Goal: Task Accomplishment & Management: Manage account settings

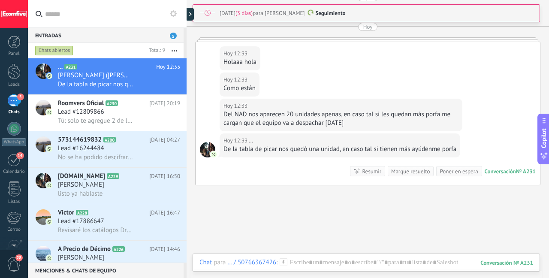
scroll to position [1545, 0]
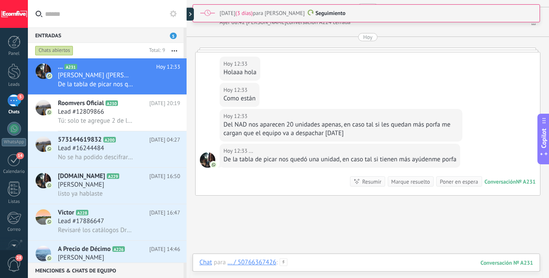
click at [334, 259] on div at bounding box center [367, 271] width 334 height 26
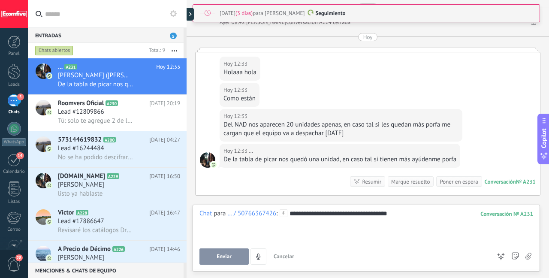
click at [245, 256] on button "Enviar" at bounding box center [224, 257] width 49 height 16
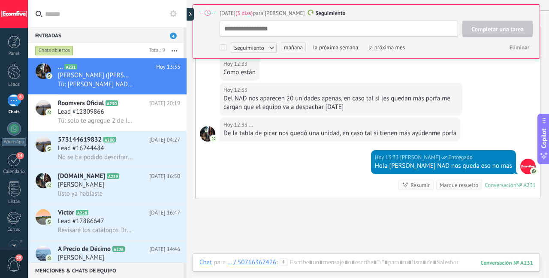
scroll to position [1573, 0]
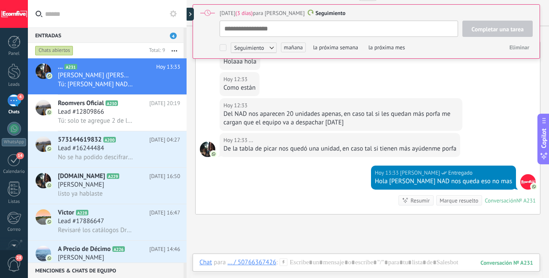
click at [324, 110] on div "Del NAD nos aparecen 20 unidades apenas, en caso tal si les quedan más porfa me…" at bounding box center [341, 118] width 235 height 17
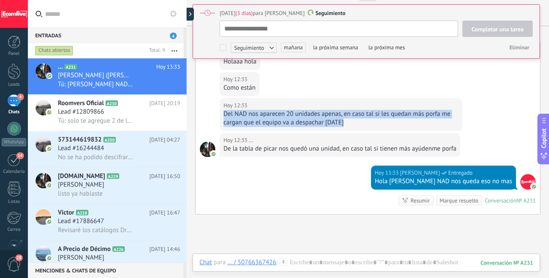
click at [324, 110] on div "Del NAD nos aparecen 20 unidades apenas, en caso tal si les quedan más porfa me…" at bounding box center [341, 118] width 235 height 17
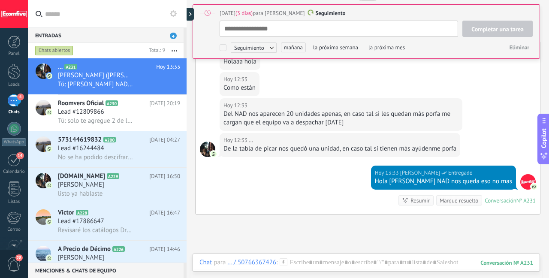
click at [275, 145] on div "De la tabla de picar nos quedó una unidad, en caso tal si tienen más ayúdenme p…" at bounding box center [340, 149] width 233 height 9
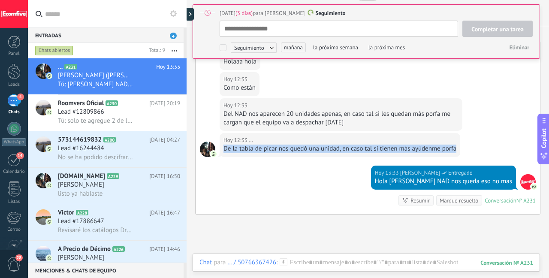
click at [275, 145] on div "De la tabla de picar nos quedó una unidad, en caso tal si tienen más ayúdenme p…" at bounding box center [340, 149] width 233 height 9
click at [268, 145] on div "De la tabla de picar nos quedó una unidad, en caso tal si tienen más ayúdenme p…" at bounding box center [340, 149] width 233 height 9
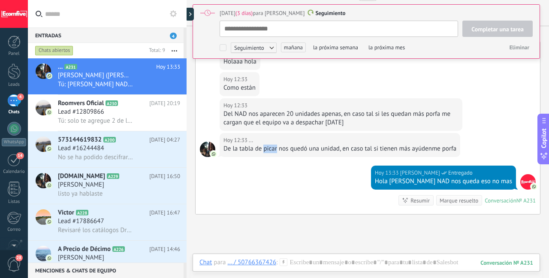
click at [268, 145] on div "De la tabla de picar nos quedó una unidad, en caso tal si tienen más ayúdenme p…" at bounding box center [340, 149] width 233 height 9
click at [294, 145] on div "De la tabla de picar nos quedó una unidad, en caso tal si tienen más ayúdenme p…" at bounding box center [340, 149] width 233 height 9
click at [292, 145] on div "De la tabla de picar nos quedó una unidad, en caso tal si tienen más ayúdenme p…" at bounding box center [340, 149] width 233 height 9
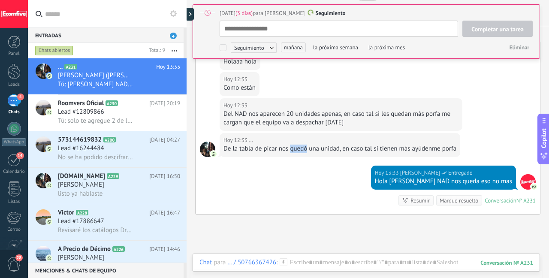
click at [292, 145] on div "De la tabla de picar nos quedó una unidad, en caso tal si tienen más ayúdenme p…" at bounding box center [340, 149] width 233 height 9
click at [237, 145] on div "De la tabla de picar nos quedó una unidad, en caso tal si tienen más ayúdenme p…" at bounding box center [340, 149] width 233 height 9
click at [236, 145] on div "De la tabla de picar nos quedó una unidad, en caso tal si tienen más ayúdenme p…" at bounding box center [340, 149] width 233 height 9
drag, startPoint x: 236, startPoint y: 140, endPoint x: 246, endPoint y: 140, distance: 9.4
click at [236, 145] on div "De la tabla de picar nos quedó una unidad, en caso tal si tienen más ayúdenme p…" at bounding box center [340, 149] width 233 height 9
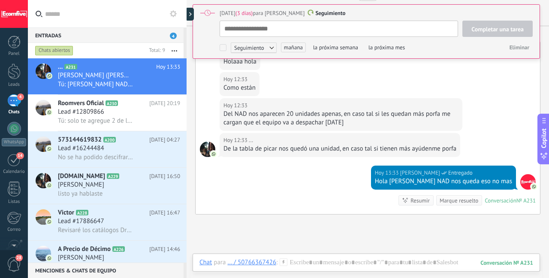
click at [272, 145] on div "De la tabla de picar nos quedó una unidad, en caso tal si tienen más ayúdenme p…" at bounding box center [340, 149] width 233 height 9
click at [329, 145] on div "De la tabla de picar nos quedó una unidad, en caso tal si tienen más ayúdenme p…" at bounding box center [340, 149] width 233 height 9
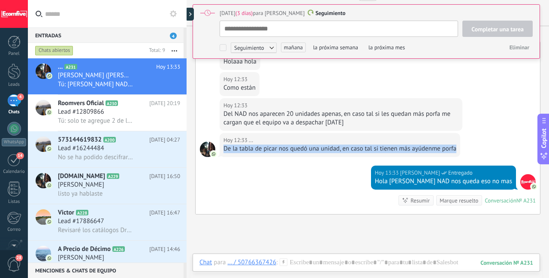
click at [329, 145] on div "De la tabla de picar nos quedó una unidad, en caso tal si tienen más ayúdenme p…" at bounding box center [340, 149] width 233 height 9
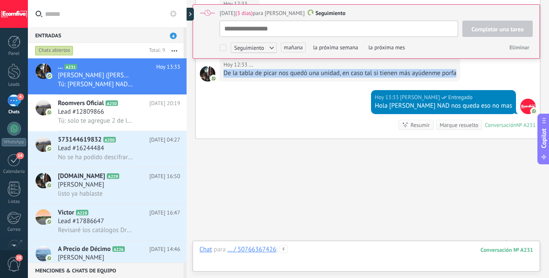
click at [308, 248] on div at bounding box center [367, 258] width 334 height 26
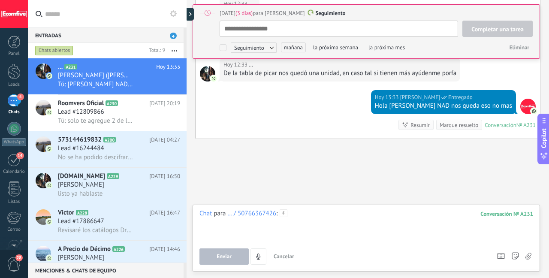
click at [310, 218] on div at bounding box center [367, 225] width 334 height 33
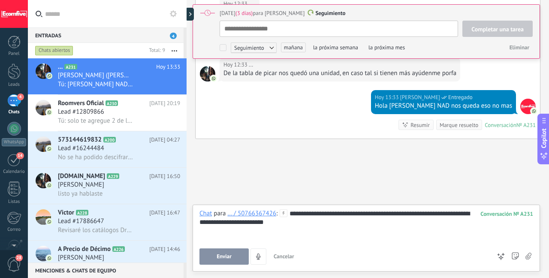
click at [230, 264] on button "Enviar" at bounding box center [224, 257] width 49 height 16
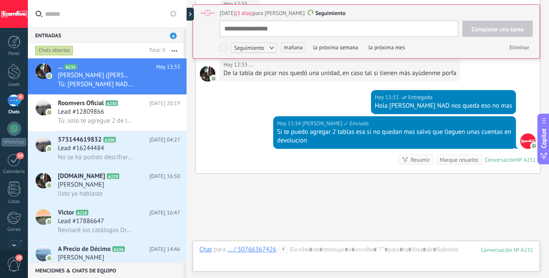
scroll to position [1683, 0]
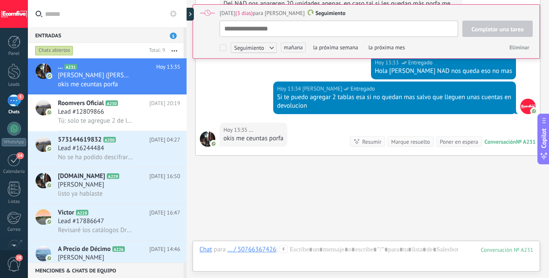
type textarea "**********"
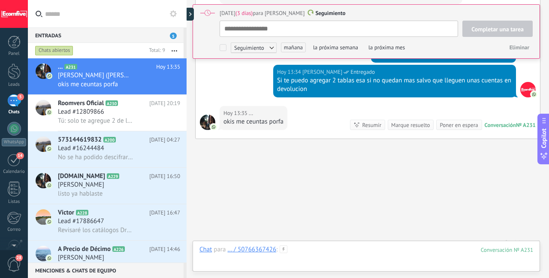
click at [403, 249] on div at bounding box center [367, 258] width 334 height 26
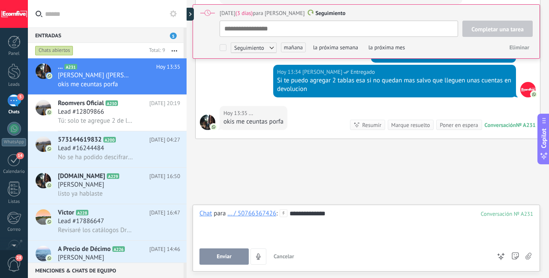
click at [222, 255] on span "Enviar" at bounding box center [224, 257] width 15 height 6
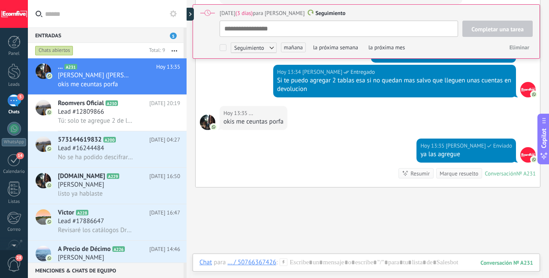
scroll to position [1748, 0]
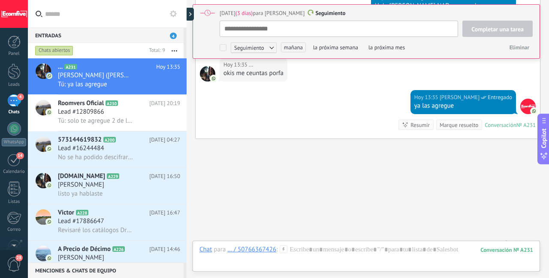
click at [231, 102] on div "[DATE] 13:35 [PERSON_NAME] Entregado ya las agregue Conversación № A231 Convers…" at bounding box center [368, 114] width 345 height 48
click at [7, 77] on link "Leads" at bounding box center [14, 76] width 28 height 24
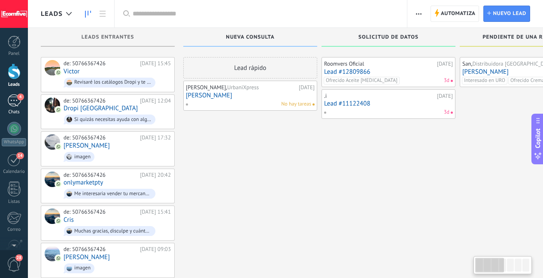
click at [14, 102] on div "4" at bounding box center [14, 100] width 14 height 12
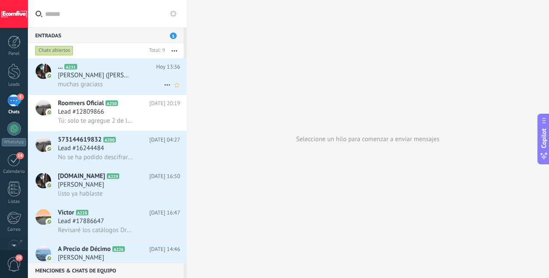
click at [120, 85] on div "muchas graciass" at bounding box center [119, 84] width 122 height 9
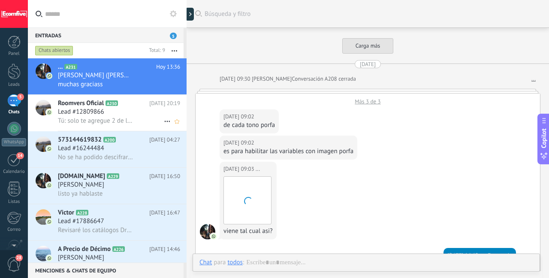
scroll to position [1540, 0]
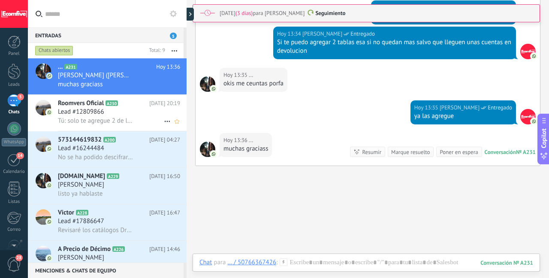
click at [126, 107] on icon at bounding box center [125, 103] width 9 height 9
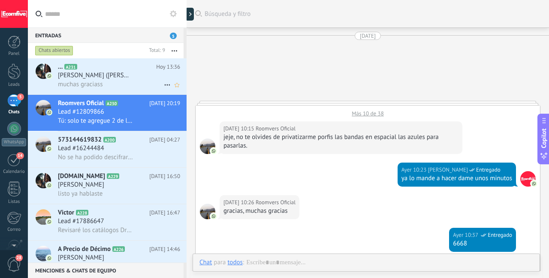
scroll to position [496, 0]
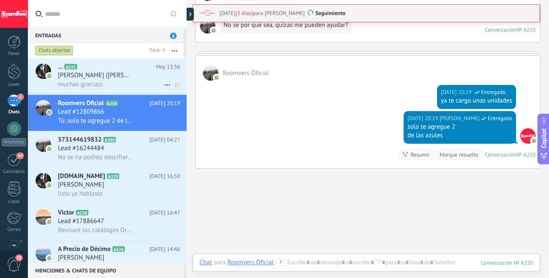
click at [132, 80] on div "muchas graciass" at bounding box center [119, 84] width 122 height 9
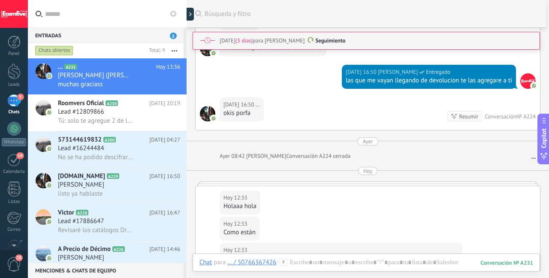
scroll to position [1567, 0]
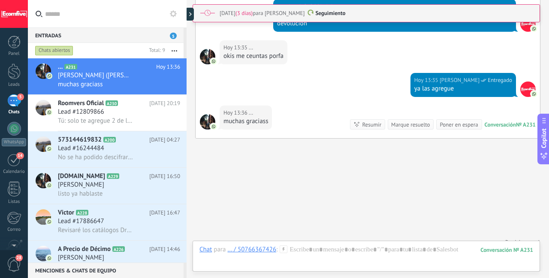
click at [401, 121] on div "Marque resuelto" at bounding box center [410, 125] width 39 height 8
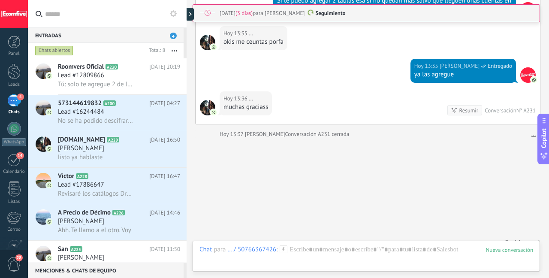
click at [99, 257] on span "[PERSON_NAME]" at bounding box center [81, 258] width 46 height 9
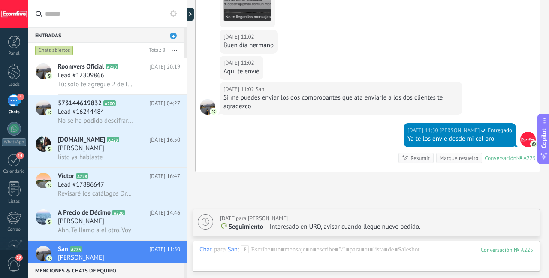
scroll to position [2091, 0]
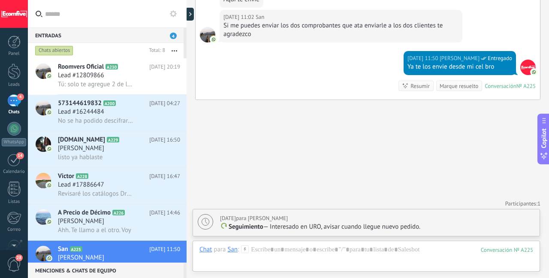
click at [455, 86] on div "Marque resuelto" at bounding box center [459, 86] width 39 height 8
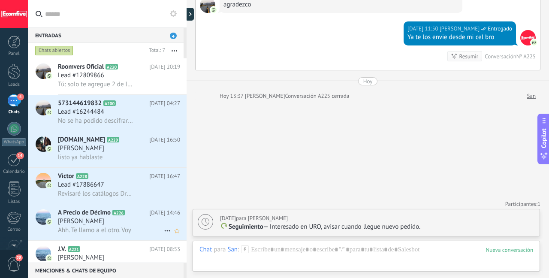
click at [139, 221] on div "[PERSON_NAME]" at bounding box center [119, 221] width 122 height 9
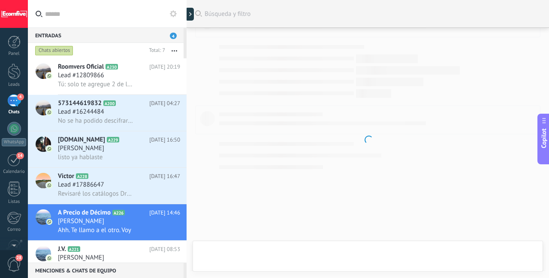
scroll to position [2130, 0]
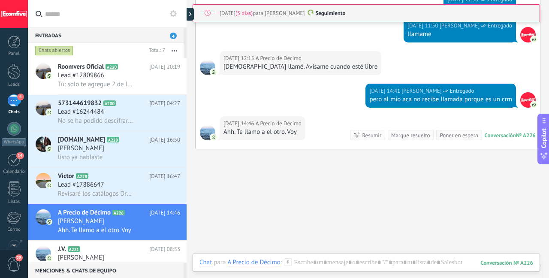
click at [395, 139] on div "Marque resuelto" at bounding box center [410, 135] width 39 height 8
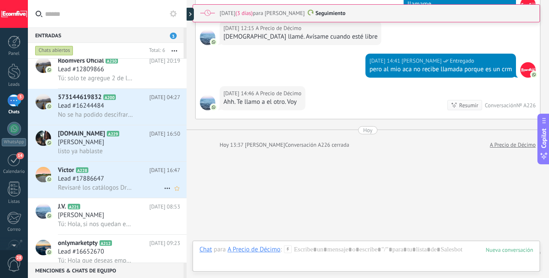
scroll to position [18, 0]
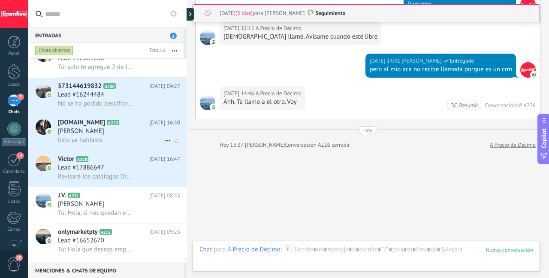
click at [125, 136] on div "[PERSON_NAME]" at bounding box center [119, 131] width 122 height 9
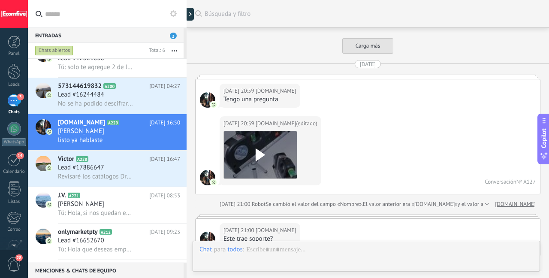
scroll to position [1833, 0]
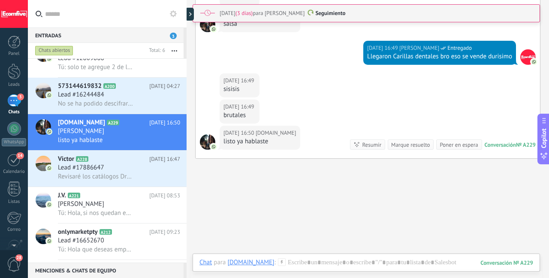
click at [397, 143] on div "Marque resuelto" at bounding box center [410, 145] width 39 height 8
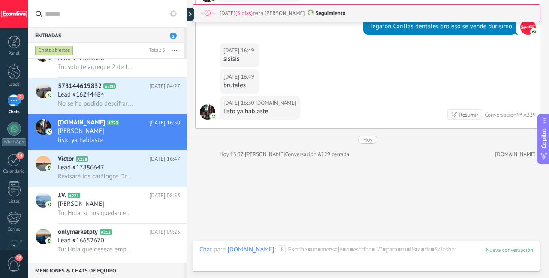
scroll to position [0, 0]
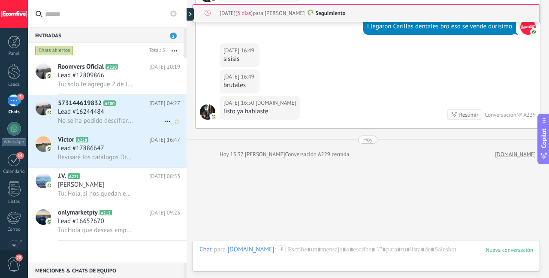
click at [109, 118] on span "No se ha podido descifrar el contenido del mensaje. El mensaje no puede leerse …" at bounding box center [95, 121] width 75 height 8
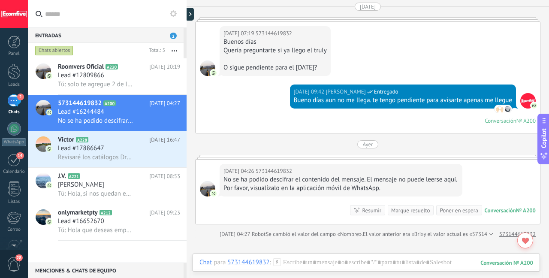
scroll to position [568, 0]
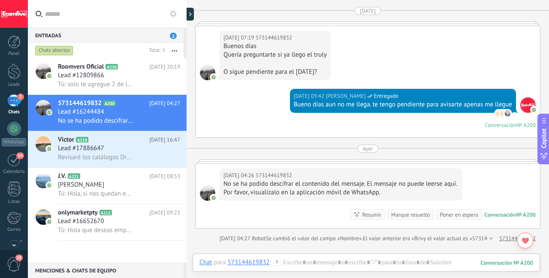
click at [403, 215] on div "Marque resuelto" at bounding box center [410, 215] width 39 height 8
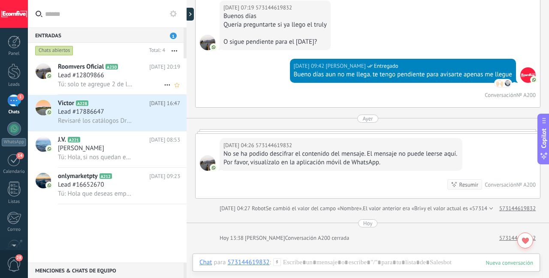
click at [119, 71] on div "Lead #12809866" at bounding box center [119, 75] width 122 height 9
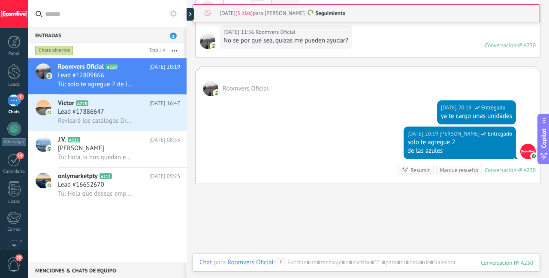
scroll to position [472, 0]
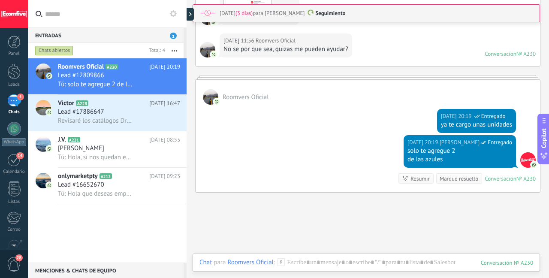
click at [451, 176] on div "Marque resuelto" at bounding box center [459, 179] width 39 height 8
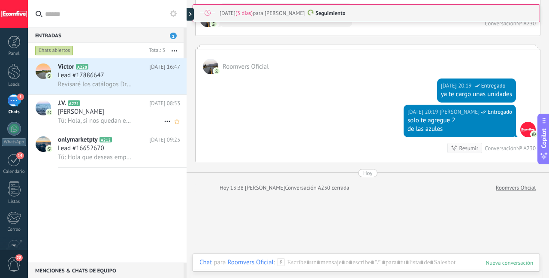
click at [125, 107] on h2 "J.V. A221" at bounding box center [103, 103] width 91 height 9
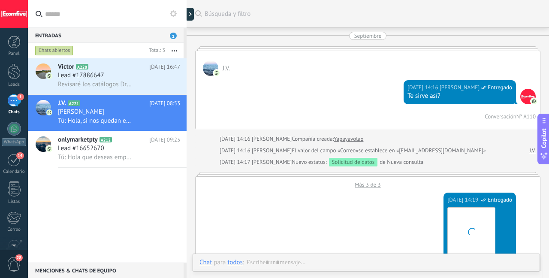
scroll to position [1826, 0]
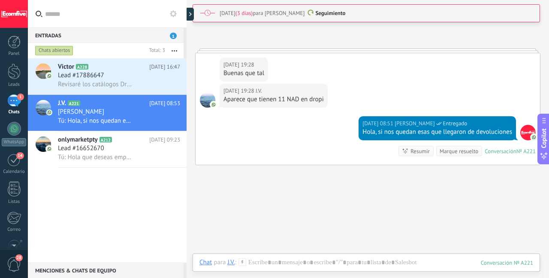
click at [440, 147] on div "Marque resuelto" at bounding box center [459, 151] width 39 height 8
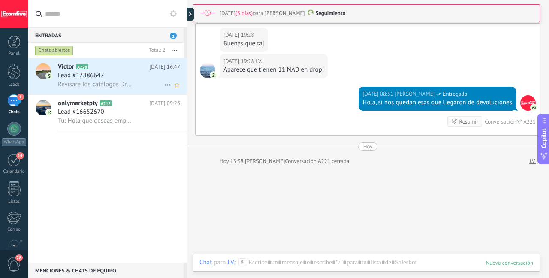
click at [104, 81] on span "Revisaré los catálogos Dropi y te informo, gracias bro" at bounding box center [95, 84] width 75 height 8
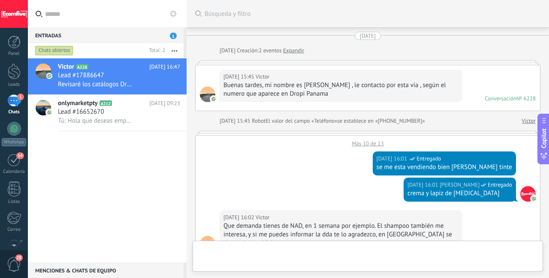
scroll to position [360, 0]
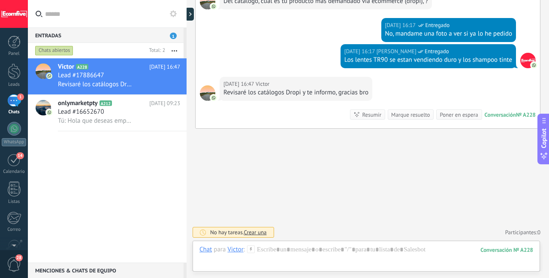
click at [400, 115] on div "Marque resuelto" at bounding box center [410, 115] width 39 height 8
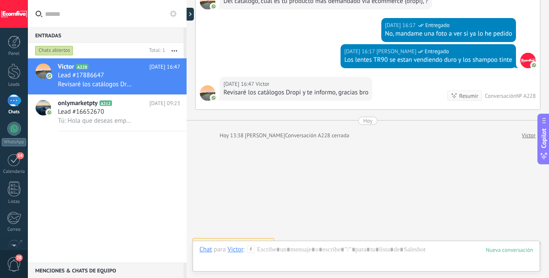
scroll to position [370, 0]
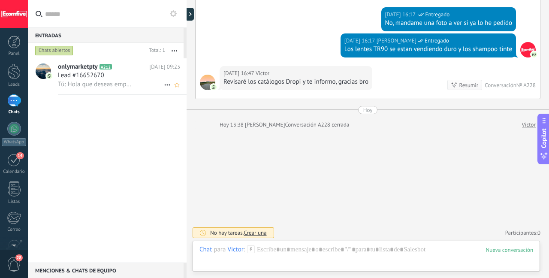
click at [155, 82] on div "Tú: Hola que deseas empezar a mover?" at bounding box center [119, 84] width 122 height 9
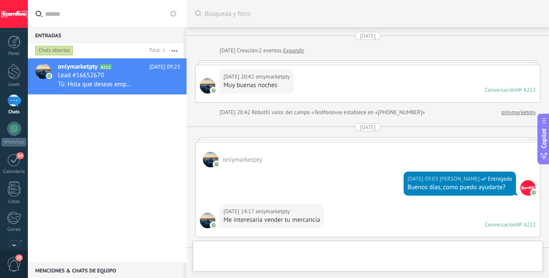
scroll to position [212, 0]
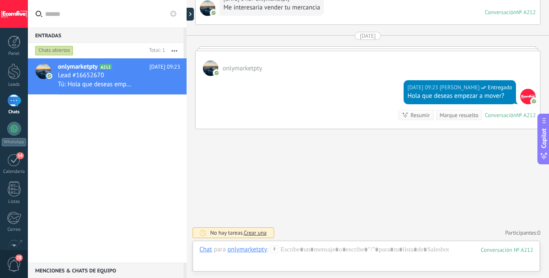
click at [448, 112] on div "Marque resuelto" at bounding box center [459, 115] width 39 height 8
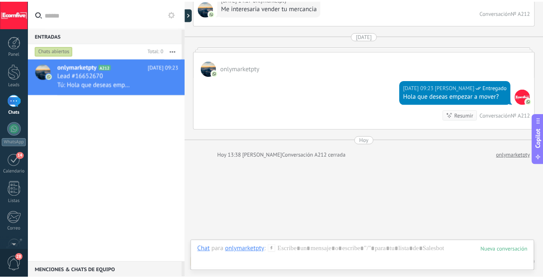
scroll to position [242, 0]
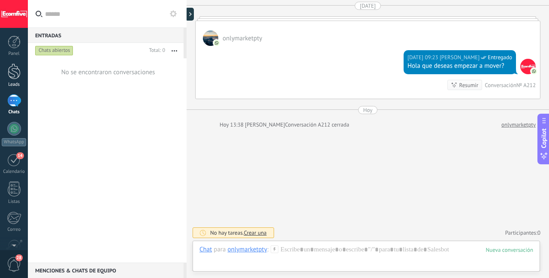
click at [11, 67] on div at bounding box center [14, 72] width 13 height 16
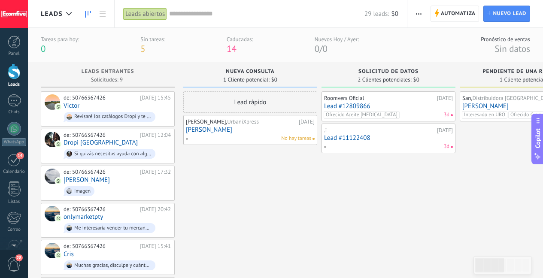
drag, startPoint x: 409, startPoint y: 194, endPoint x: 355, endPoint y: 193, distance: 54.1
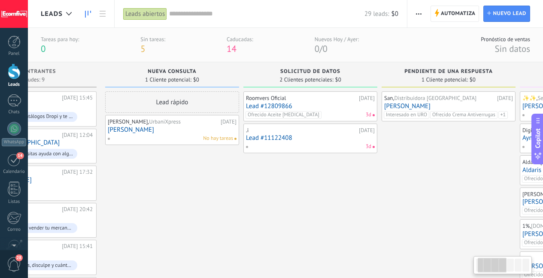
drag, startPoint x: 425, startPoint y: 183, endPoint x: 312, endPoint y: 188, distance: 113.4
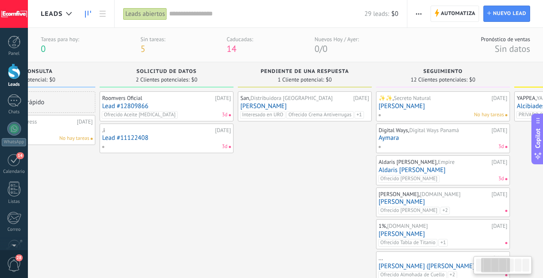
drag, startPoint x: 425, startPoint y: 182, endPoint x: 282, endPoint y: 186, distance: 142.6
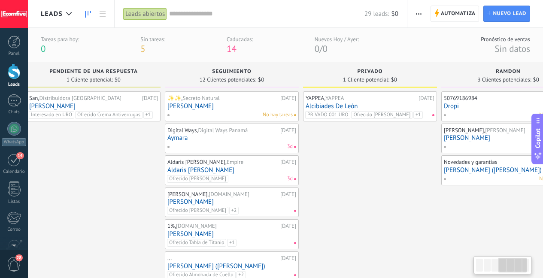
drag, startPoint x: 495, startPoint y: 173, endPoint x: 317, endPoint y: 176, distance: 178.1
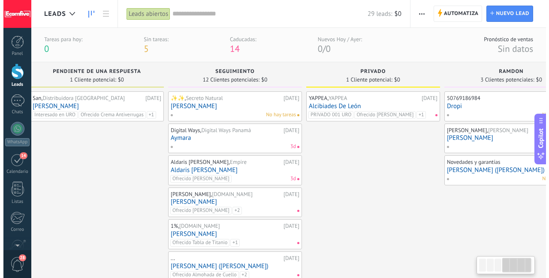
scroll to position [0, 478]
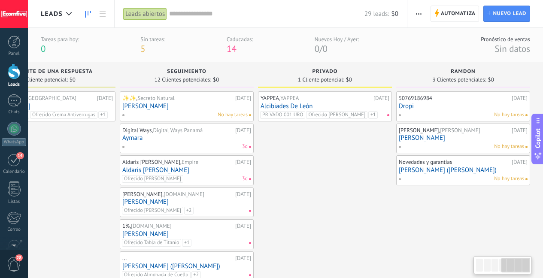
drag, startPoint x: 411, startPoint y: 194, endPoint x: 264, endPoint y: 196, distance: 147.2
click at [449, 109] on link "Dropi" at bounding box center [463, 106] width 129 height 7
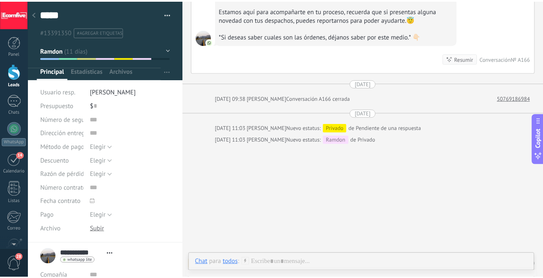
scroll to position [840, 0]
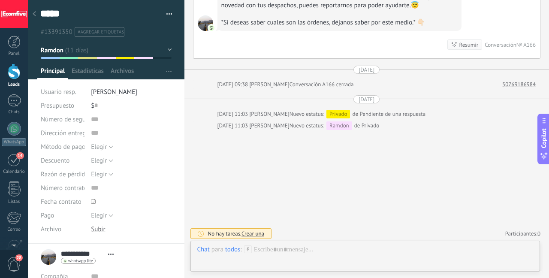
click at [161, 14] on button "button" at bounding box center [166, 14] width 12 height 13
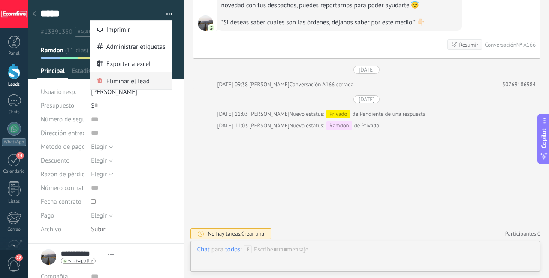
click at [143, 83] on span "Eliminar el lead" at bounding box center [127, 80] width 43 height 17
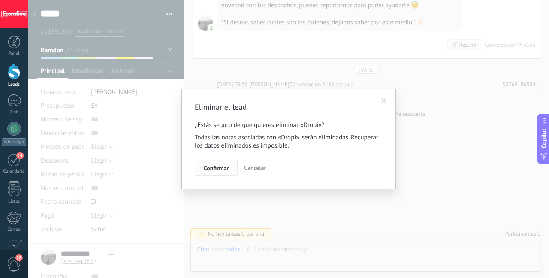
click at [224, 165] on span "Confirmar" at bounding box center [216, 168] width 25 height 6
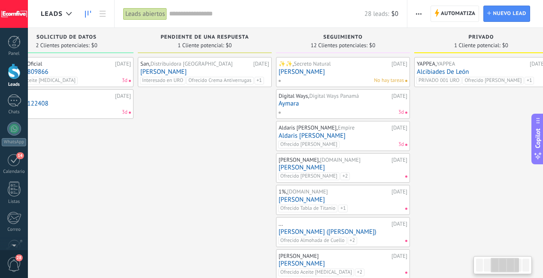
drag, startPoint x: 433, startPoint y: 159, endPoint x: 118, endPoint y: 180, distance: 315.8
click at [118, 180] on div "Roomvers Oficial [DATE] Lead #12809866 Ofrecido Aceite [MEDICAL_DATA] 3d .i [DA…" at bounding box center [67, 254] width 134 height 395
drag, startPoint x: 431, startPoint y: 152, endPoint x: 354, endPoint y: 156, distance: 76.9
click at [412, 155] on div "YAPPEA, YAPPEA [DATE] [PERSON_NAME] PRIVADO 001 URO Ofrecido Shampoo Tinte Ofre…" at bounding box center [479, 254] width 134 height 395
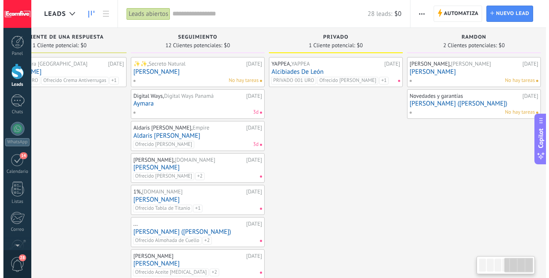
scroll to position [0, 478]
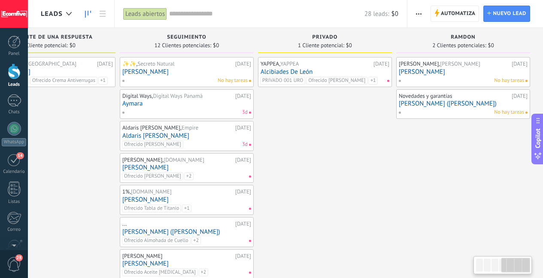
drag, startPoint x: 421, startPoint y: 139, endPoint x: 224, endPoint y: 152, distance: 197.8
click at [224, 152] on div "Leads Entrantes Solicitudes: 9 0 0 0 9 0 0 0 9 de: 50766367426 [DATE] 15:45 [PE…" at bounding box center [53, 240] width 980 height 424
click at [436, 71] on link "[PERSON_NAME]" at bounding box center [463, 71] width 129 height 7
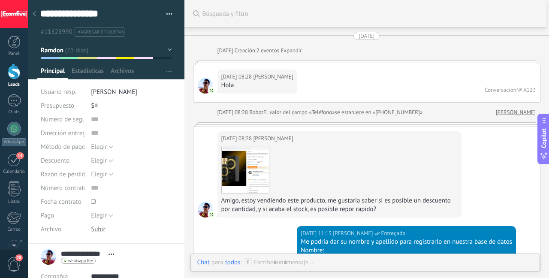
click at [39, 15] on div at bounding box center [34, 14] width 12 height 17
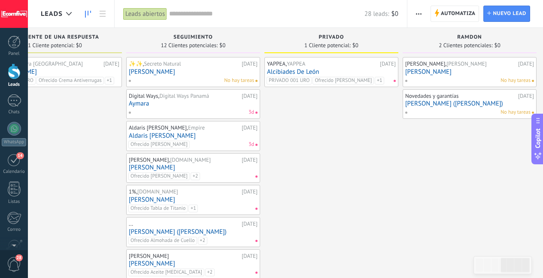
click at [13, 72] on div at bounding box center [14, 72] width 13 height 16
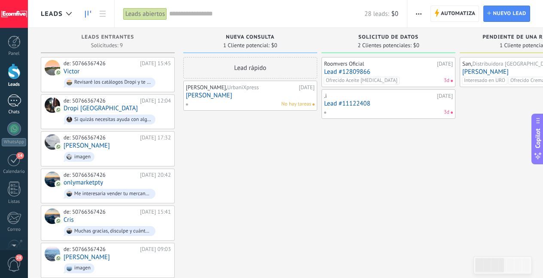
click at [11, 103] on div "1" at bounding box center [14, 100] width 14 height 12
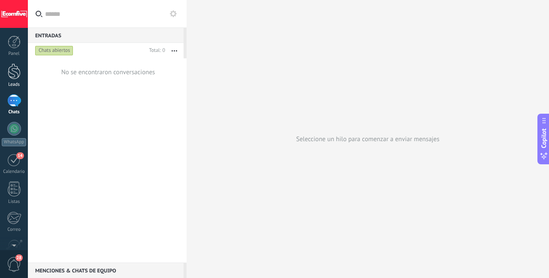
click at [21, 68] on link "Leads" at bounding box center [14, 76] width 28 height 24
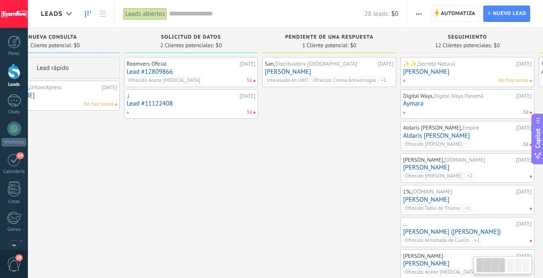
drag, startPoint x: 439, startPoint y: 184, endPoint x: 234, endPoint y: 190, distance: 204.4
click at [235, 190] on div "Roomvers Oficial [DATE] Lead #12809866 Ofrecido Aceite [MEDICAL_DATA] 3d .i [DA…" at bounding box center [191, 254] width 134 height 395
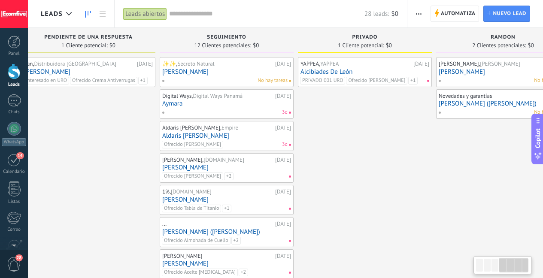
drag, startPoint x: 282, startPoint y: 185, endPoint x: 157, endPoint y: 189, distance: 124.6
click at [157, 189] on div "Pendiente de una respuesta 1 Cliente potencial: $0 San, Distribuidora [GEOGRAPH…" at bounding box center [90, 240] width 138 height 424
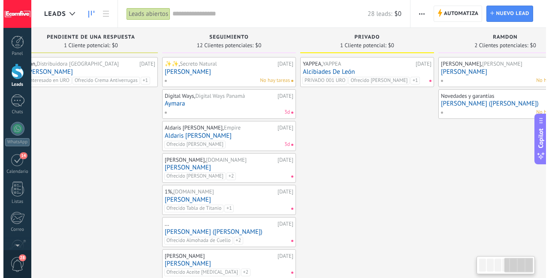
scroll to position [0, 478]
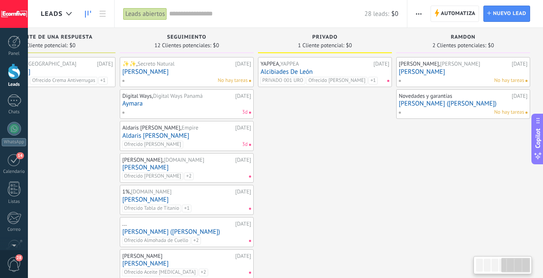
drag, startPoint x: 397, startPoint y: 163, endPoint x: 283, endPoint y: 154, distance: 114.9
click at [264, 160] on div "Leads Entrantes Solicitudes: 9 0 0 0 9 0 0 0 9 de: 50766367426 [DATE] 15:45 [PE…" at bounding box center [53, 240] width 980 height 424
click at [440, 101] on link "[PERSON_NAME] ([PERSON_NAME])" at bounding box center [463, 103] width 129 height 7
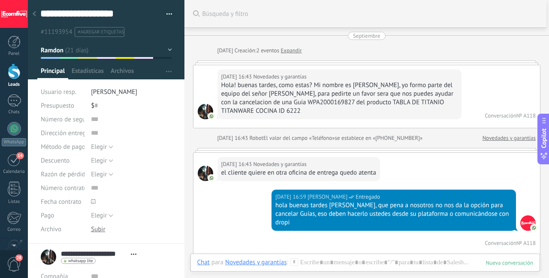
click at [17, 78] on div at bounding box center [14, 72] width 13 height 16
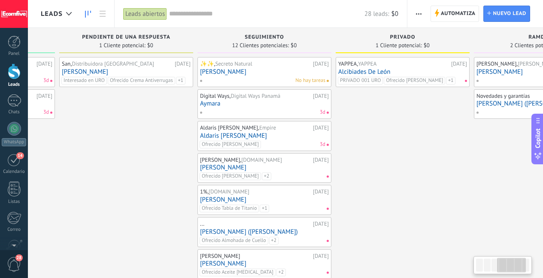
drag, startPoint x: 421, startPoint y: 148, endPoint x: 63, endPoint y: 188, distance: 360.6
click at [63, 188] on div "San, Distribuidora [GEOGRAPHIC_DATA] [DATE] [PERSON_NAME] Interesado en URO Ofr…" at bounding box center [126, 254] width 134 height 395
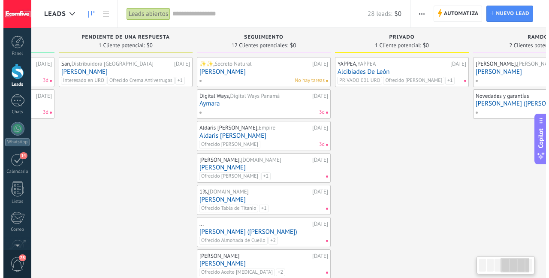
scroll to position [0, 478]
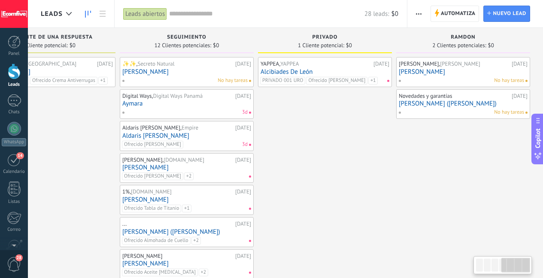
drag, startPoint x: 355, startPoint y: 159, endPoint x: 202, endPoint y: 164, distance: 153.8
click at [202, 165] on div "Leads Entrantes Solicitudes: 9 0 0 0 9 0 0 0 9 de: 50766367426 [DATE] 15:45 [PE…" at bounding box center [53, 240] width 980 height 424
click at [482, 108] on div "Novedades y garantías [DATE] [PERSON_NAME] ([PERSON_NAME]) No hay tareas" at bounding box center [463, 104] width 129 height 25
click at [450, 104] on link "[PERSON_NAME] ([PERSON_NAME])" at bounding box center [463, 103] width 129 height 7
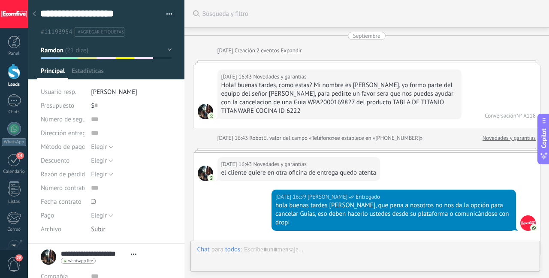
scroll to position [324, 0]
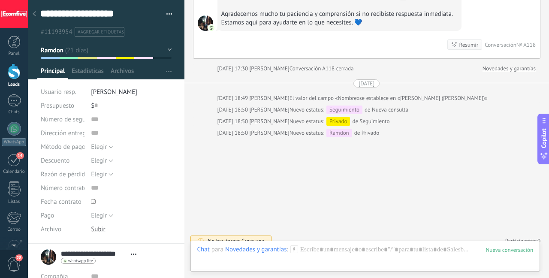
click at [162, 11] on button "button" at bounding box center [166, 14] width 12 height 13
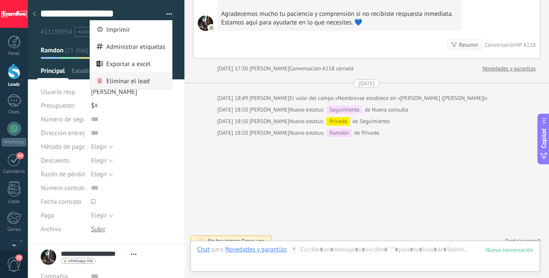
click at [129, 76] on span "Eliminar el lead" at bounding box center [127, 80] width 43 height 17
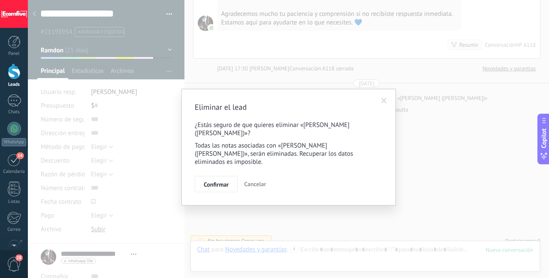
click at [261, 180] on span "Cancelar" at bounding box center [255, 184] width 22 height 8
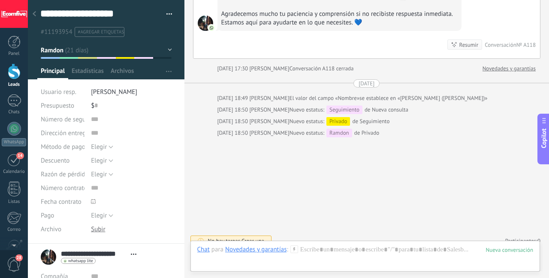
click at [167, 18] on button "button" at bounding box center [166, 14] width 12 height 13
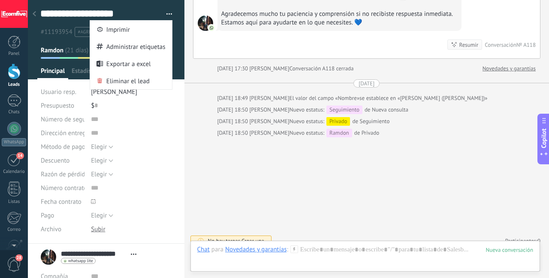
click at [167, 14] on button "button" at bounding box center [166, 14] width 12 height 13
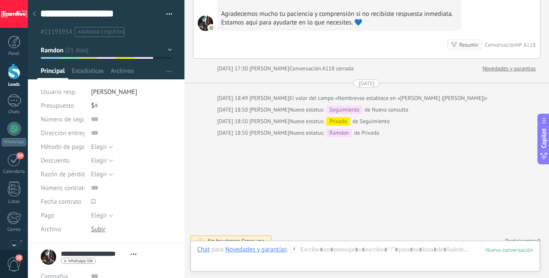
click at [167, 14] on button "button" at bounding box center [166, 14] width 12 height 13
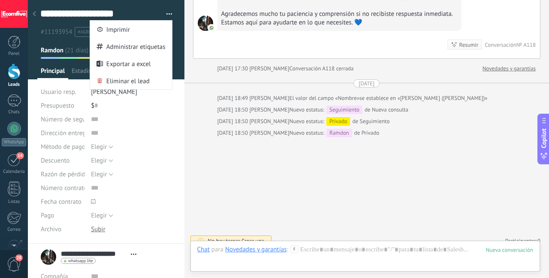
click at [167, 14] on button "button" at bounding box center [166, 14] width 12 height 13
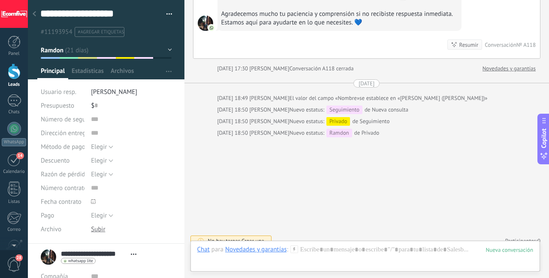
click at [167, 14] on button "button" at bounding box center [166, 14] width 12 height 13
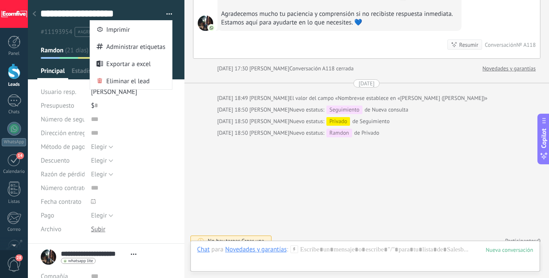
click at [129, 85] on span "Eliminar el lead" at bounding box center [127, 80] width 43 height 17
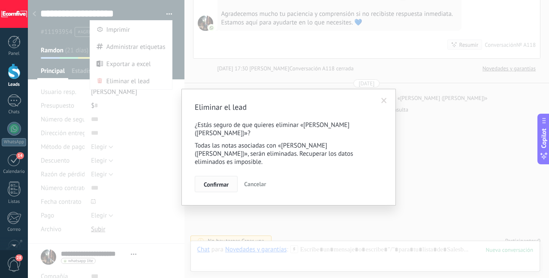
click at [226, 182] on span "Confirmar" at bounding box center [216, 185] width 25 height 6
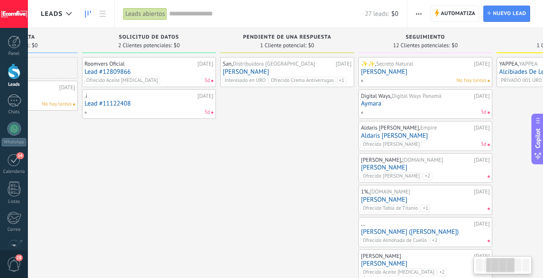
drag, startPoint x: 397, startPoint y: 183, endPoint x: 215, endPoint y: 191, distance: 182.2
click at [220, 199] on div "San, Distribuidora [GEOGRAPHIC_DATA] [DATE] [PERSON_NAME] Interesado en URO Ofr…" at bounding box center [287, 254] width 134 height 395
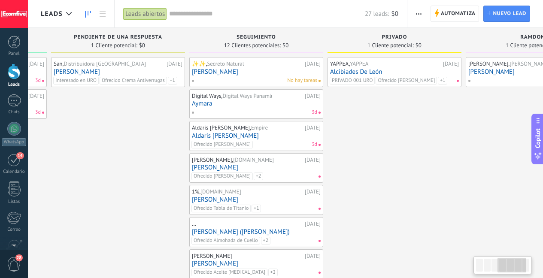
drag, startPoint x: 220, startPoint y: 175, endPoint x: 154, endPoint y: 180, distance: 65.9
click at [154, 180] on div "San, Distribuidora [GEOGRAPHIC_DATA] [DATE] [PERSON_NAME] Interesado en URO Ofr…" at bounding box center [118, 254] width 134 height 395
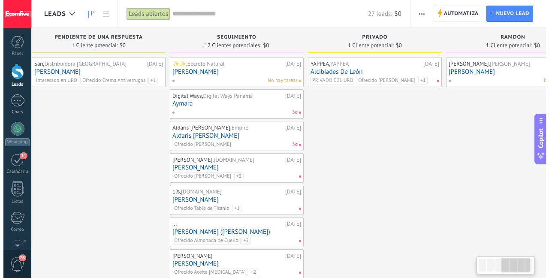
scroll to position [0, 478]
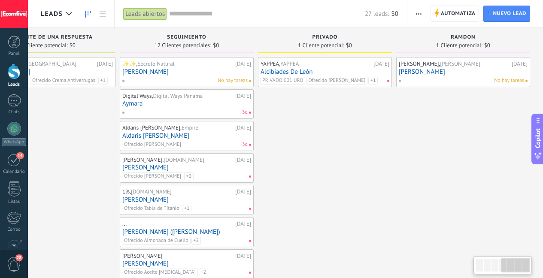
drag, startPoint x: 412, startPoint y: 156, endPoint x: 305, endPoint y: 134, distance: 109.1
click at [290, 154] on div "YAPPEA, YAPPEA [DATE] [PERSON_NAME] PRIVADO 001 URO Ofrecido Shampoo Tinte Ofre…" at bounding box center [325, 254] width 134 height 395
click at [306, 70] on link "Alcibiades De León" at bounding box center [325, 71] width 129 height 7
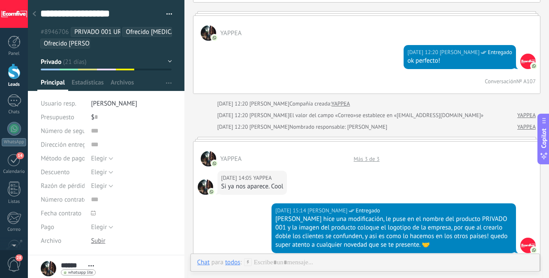
scroll to position [370, 0]
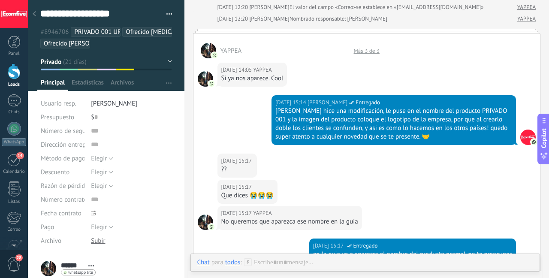
click at [346, 113] on div "[PERSON_NAME] hice una modificación, le puse en el nombre del producto PRIVADO …" at bounding box center [394, 124] width 237 height 34
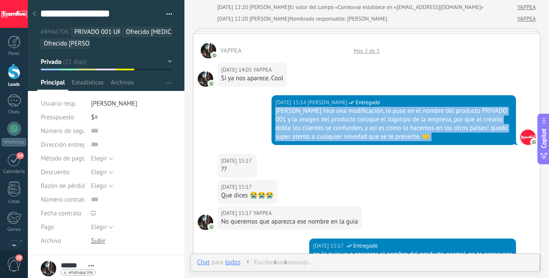
click at [346, 113] on div "[PERSON_NAME] hice una modificación, le puse en el nombre del producto PRIVADO …" at bounding box center [394, 124] width 237 height 34
click at [344, 123] on div "[PERSON_NAME] hice una modificación, le puse en el nombre del producto PRIVADO …" at bounding box center [394, 124] width 237 height 34
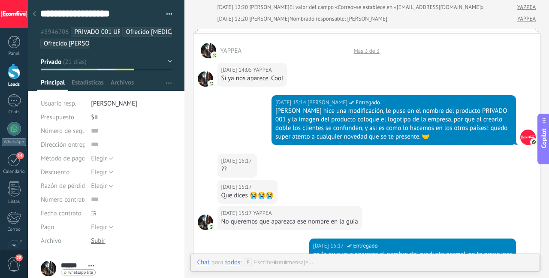
click at [355, 120] on div "[PERSON_NAME] hice una modificación, le puse en el nombre del producto PRIVADO …" at bounding box center [394, 124] width 237 height 34
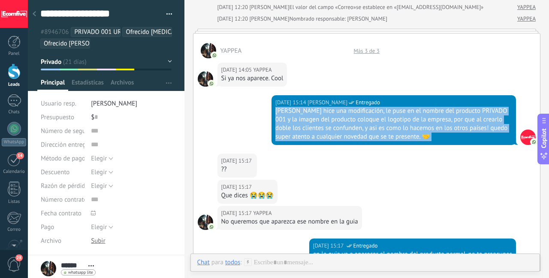
click at [355, 120] on div "[PERSON_NAME] hice una modificación, le puse en el nombre del producto PRIVADO …" at bounding box center [394, 124] width 237 height 34
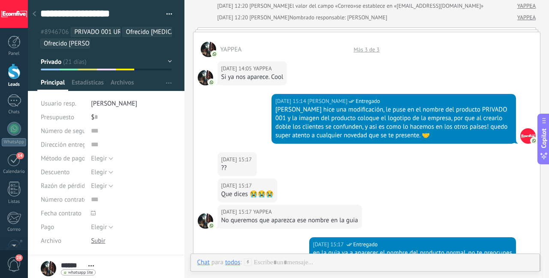
scroll to position [372, 0]
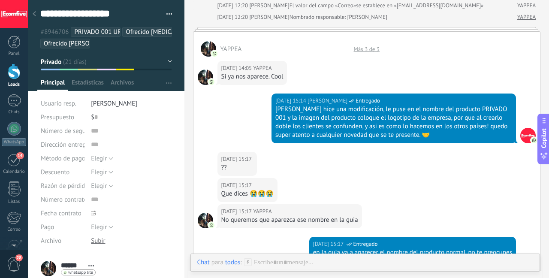
click at [349, 123] on div "[PERSON_NAME] hice una modificación, le puse en el nombre del producto PRIVADO …" at bounding box center [394, 122] width 237 height 34
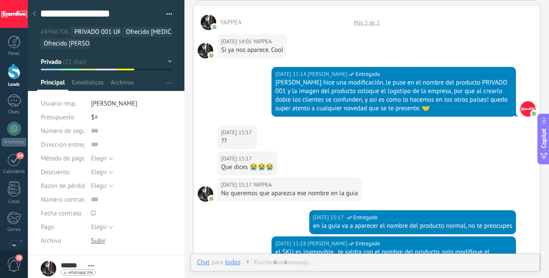
scroll to position [400, 0]
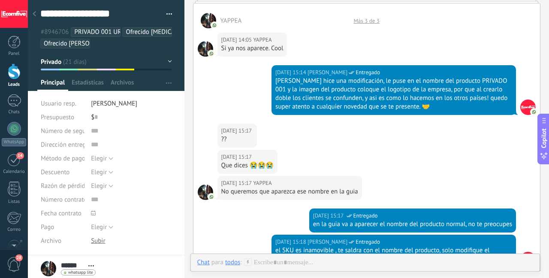
click at [361, 100] on div "[PERSON_NAME] hice una modificación, le puse en el nombre del producto PRIVADO …" at bounding box center [394, 94] width 237 height 34
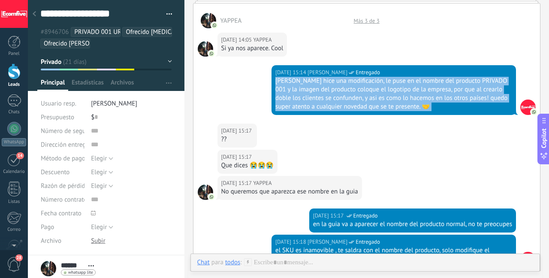
click at [361, 100] on div "[PERSON_NAME] hice una modificación, le puse en el nombre del producto PRIVADO …" at bounding box center [394, 94] width 237 height 34
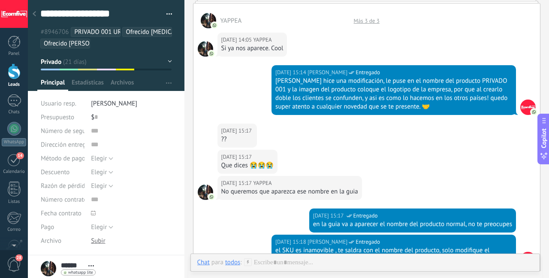
click at [354, 98] on div "[PERSON_NAME] hice una modificación, le puse en el nombre del producto PRIVADO …" at bounding box center [394, 94] width 237 height 34
click at [354, 109] on div "[PERSON_NAME] hice una modificación, le puse en el nombre del producto PRIVADO …" at bounding box center [394, 94] width 237 height 34
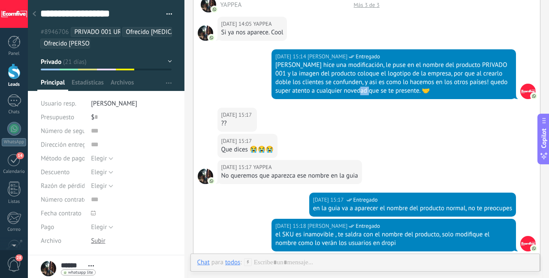
scroll to position [502, 0]
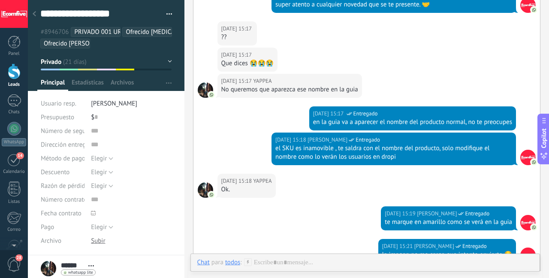
click at [349, 122] on div "en la guia va a aparecer el nombre del producto normal, no te preocupes" at bounding box center [412, 122] width 199 height 9
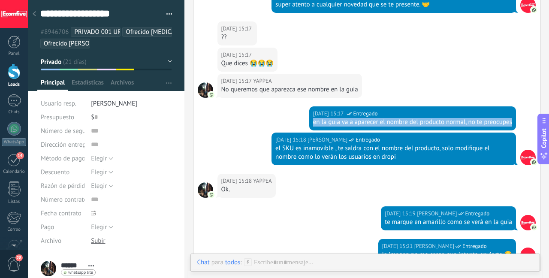
click at [349, 122] on div "en la guia va a aparecer el nombre del producto normal, no te preocupes" at bounding box center [412, 122] width 199 height 9
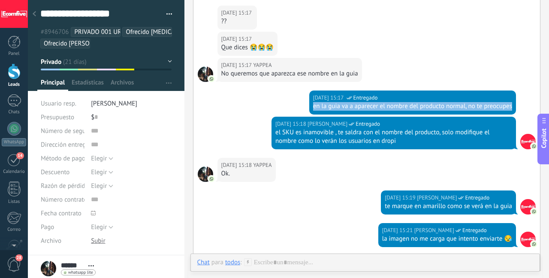
scroll to position [518, 0]
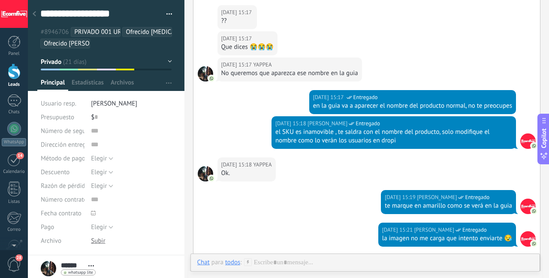
click at [337, 139] on div "el SKU es inamovible , te saldra con el nombre del producto, solo modifique el …" at bounding box center [394, 136] width 237 height 17
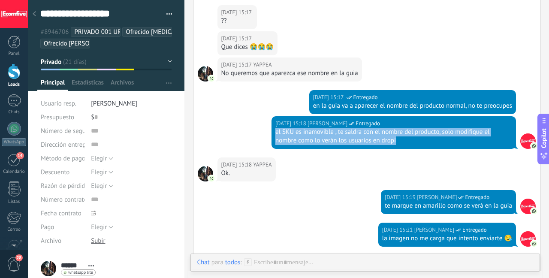
click at [337, 139] on div "el SKU es inamovible , te saldra con el nombre del producto, solo modifique el …" at bounding box center [394, 136] width 237 height 17
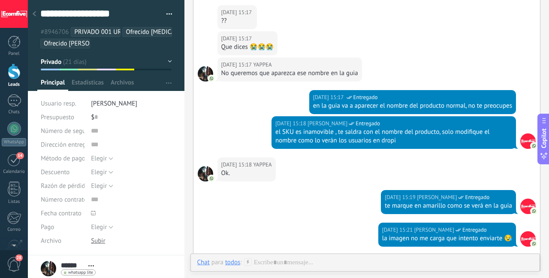
click at [337, 136] on div "el SKU es inamovible , te saldra con el nombre del producto, solo modifique el …" at bounding box center [394, 136] width 237 height 17
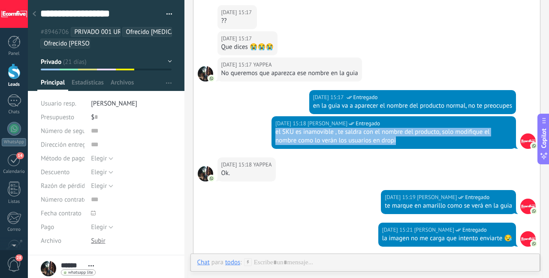
click at [337, 136] on div "el SKU es inamovible , te saldra con el nombre del producto, solo modifique el …" at bounding box center [394, 136] width 237 height 17
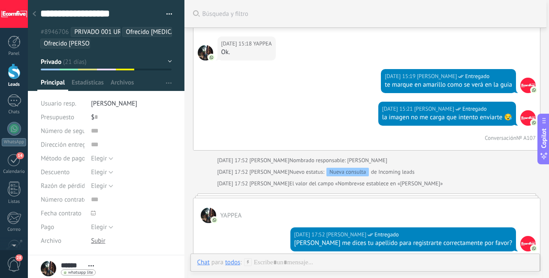
scroll to position [570, 0]
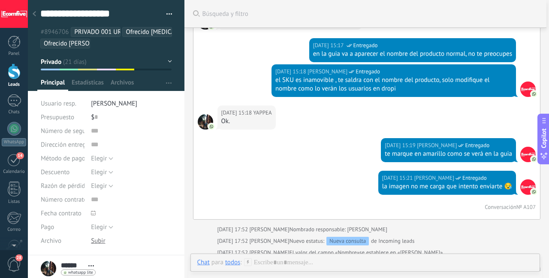
click at [337, 136] on div "[DATE] 15:18 [PERSON_NAME]." at bounding box center [367, 122] width 347 height 33
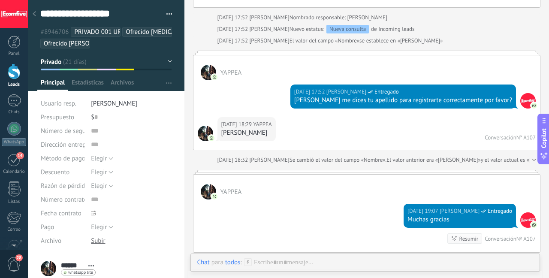
scroll to position [784, 0]
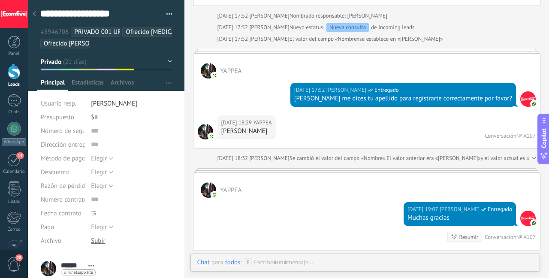
click at [314, 99] on div "[PERSON_NAME] me dices tu apellido para registrarte correctamente por favor?" at bounding box center [403, 98] width 218 height 9
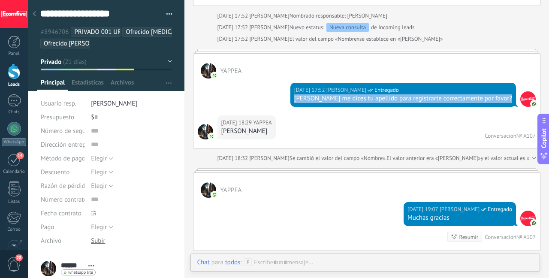
click at [314, 99] on div "[PERSON_NAME] me dices tu apellido para registrarte correctamente por favor?" at bounding box center [403, 98] width 218 height 9
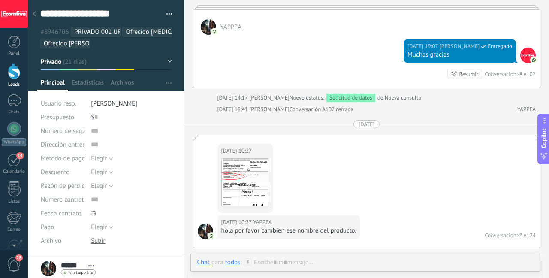
scroll to position [1067, 0]
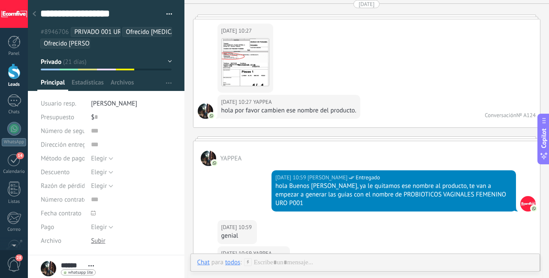
click at [309, 109] on div "hola por favor cambien ese nombre del producto." at bounding box center [288, 110] width 135 height 9
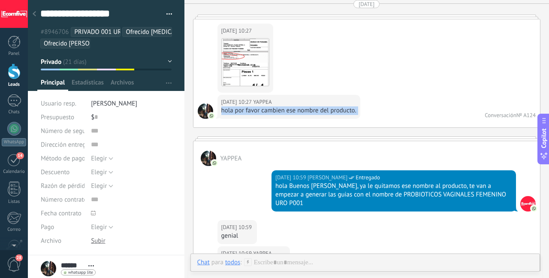
click at [309, 109] on div "hola por favor cambien ese nombre del producto." at bounding box center [288, 110] width 135 height 9
click at [248, 63] on img at bounding box center [245, 62] width 47 height 47
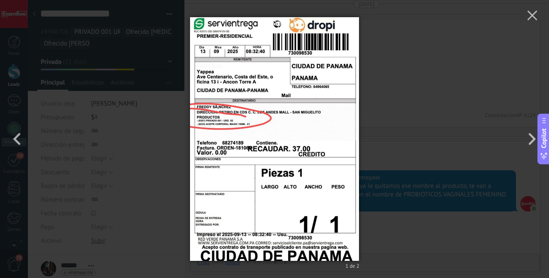
click at [386, 70] on div "1 de 2" at bounding box center [274, 139] width 549 height 278
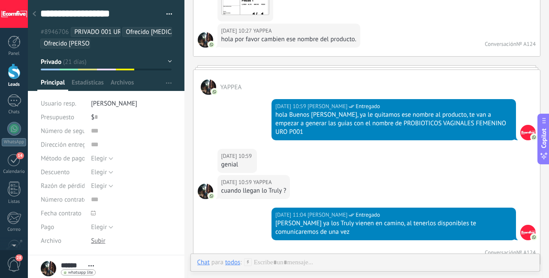
scroll to position [1187, 0]
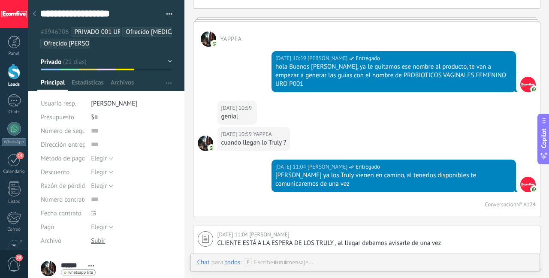
click at [374, 69] on div "hola Buenos [PERSON_NAME], ya le quitamos ese nombre al producto, te van a empe…" at bounding box center [394, 76] width 237 height 26
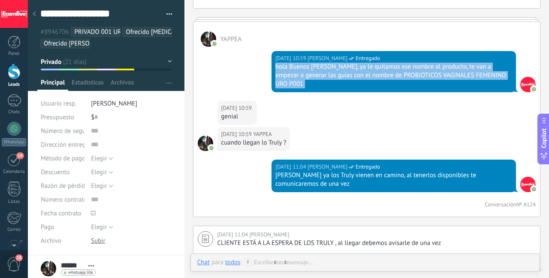
click at [374, 69] on div "hola Buenos [PERSON_NAME], ya le quitamos ese nombre al producto, te van a empe…" at bounding box center [394, 76] width 237 height 26
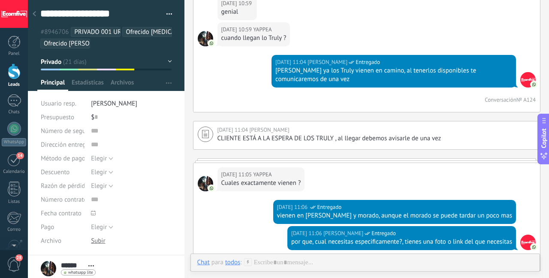
scroll to position [1292, 0]
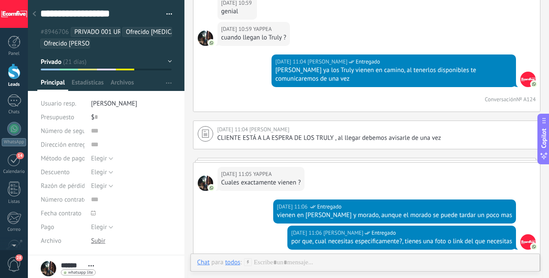
click at [374, 69] on div "[PERSON_NAME] ya los Truly vienen en camino, al tenerlos disponibles te comunic…" at bounding box center [394, 74] width 237 height 17
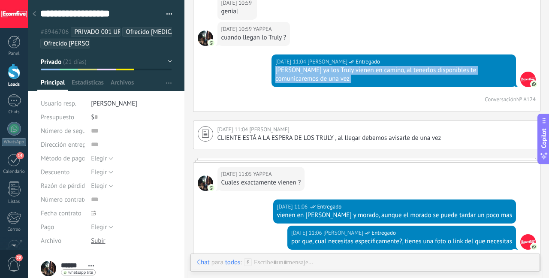
click at [374, 69] on div "[PERSON_NAME] ya los Truly vienen en camino, al tenerlos disponibles te comunic…" at bounding box center [394, 74] width 237 height 17
click at [377, 72] on div "[PERSON_NAME] ya los Truly vienen en camino, al tenerlos disponibles te comunic…" at bounding box center [394, 74] width 237 height 17
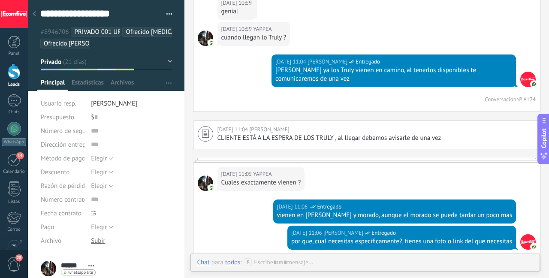
click at [377, 72] on div "[PERSON_NAME] ya los Truly vienen en camino, al tenerlos disponibles te comunic…" at bounding box center [394, 74] width 237 height 17
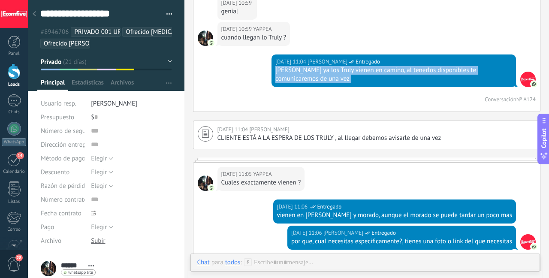
click at [377, 72] on div "[PERSON_NAME] ya los Truly vienen en camino, al tenerlos disponibles te comunic…" at bounding box center [394, 74] width 237 height 17
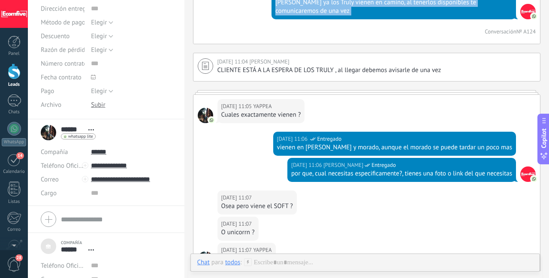
scroll to position [0, 0]
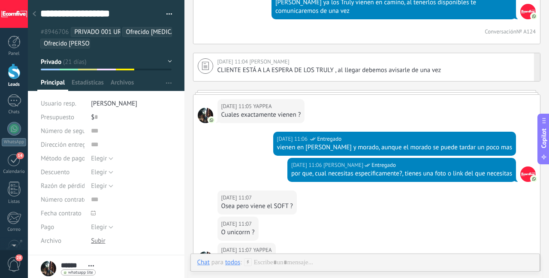
click at [349, 63] on div "[DATE] 11:04 [PERSON_NAME]" at bounding box center [377, 62] width 319 height 9
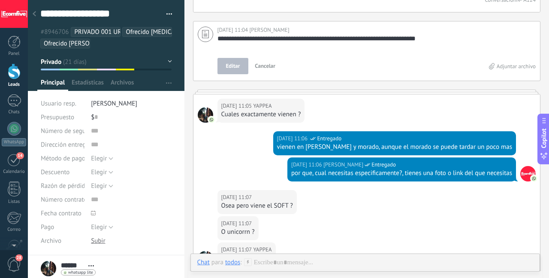
click at [345, 100] on div "[DATE] 11:05 YAPPEA Cuales exactamente vienen ?" at bounding box center [367, 112] width 347 height 37
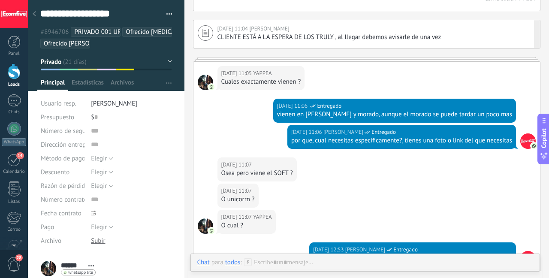
scroll to position [1393, 0]
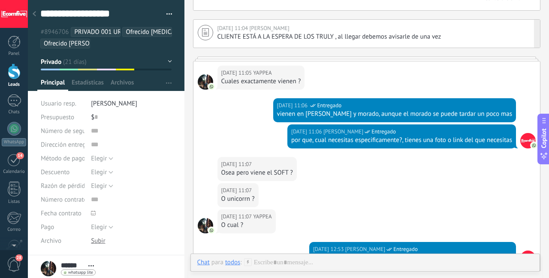
click at [164, 13] on button "button" at bounding box center [166, 14] width 12 height 13
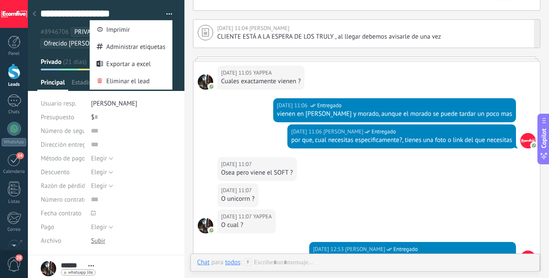
click at [164, 13] on button "button" at bounding box center [166, 14] width 12 height 13
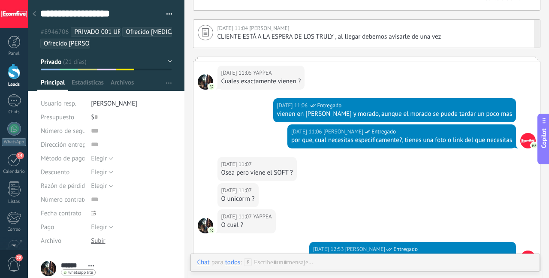
click at [155, 47] on ul "#8946706 PRIVADO 001 URO Ofrecido [MEDICAL_DATA] Veneno [PERSON_NAME] Ofrecido …" at bounding box center [106, 37] width 134 height 23
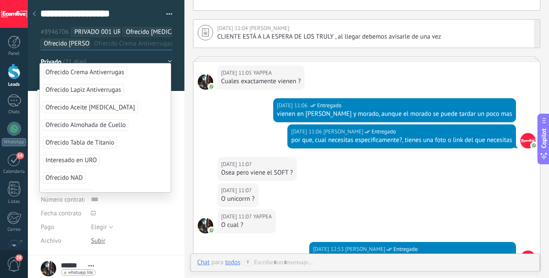
click at [222, 141] on div "[DATE] 11:06 [PERSON_NAME] Entregado por que, cual necesitas especificamente?, …" at bounding box center [367, 140] width 347 height 33
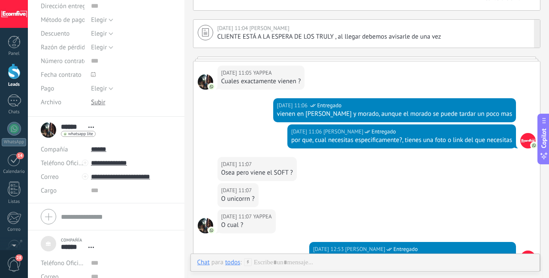
scroll to position [0, 0]
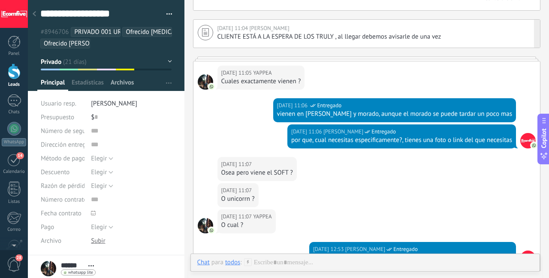
click at [118, 83] on span "Archivos" at bounding box center [122, 85] width 23 height 12
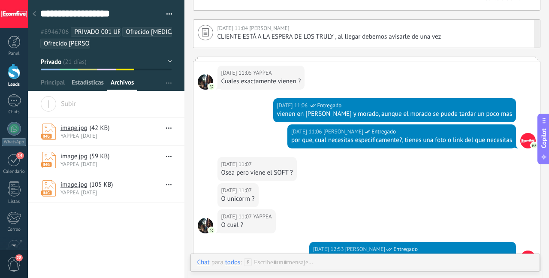
click at [101, 83] on span "Estadísticas" at bounding box center [88, 85] width 32 height 12
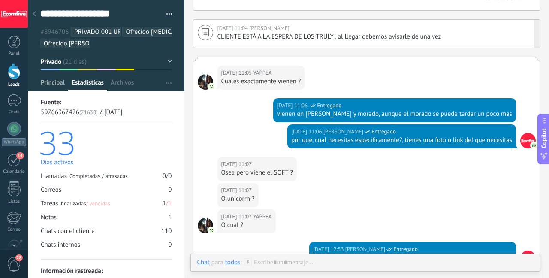
click at [58, 82] on span "Principal" at bounding box center [53, 85] width 24 height 12
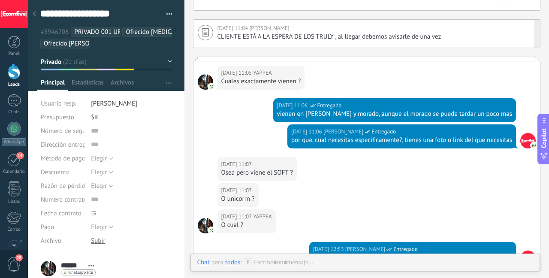
click at [97, 77] on div at bounding box center [106, 45] width 157 height 91
click at [97, 79] on span "Estadísticas" at bounding box center [88, 85] width 32 height 12
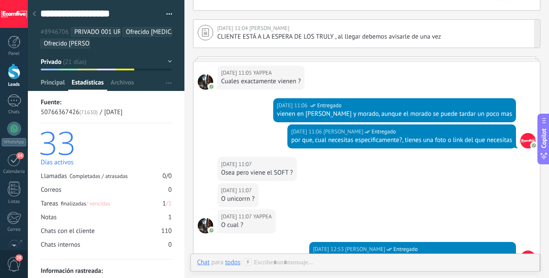
click at [58, 79] on span "Principal" at bounding box center [53, 85] width 24 height 12
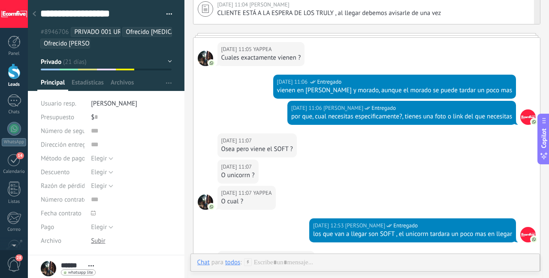
scroll to position [1417, 0]
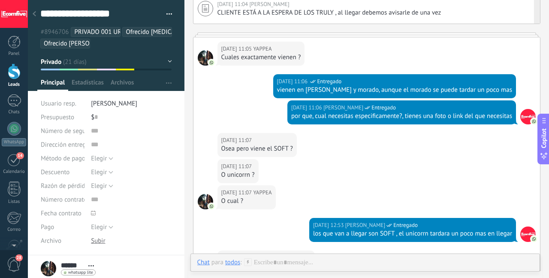
click at [337, 114] on div "por que, cual necesitas especificamente?, tienes una foto o link del que necesi…" at bounding box center [401, 116] width 221 height 9
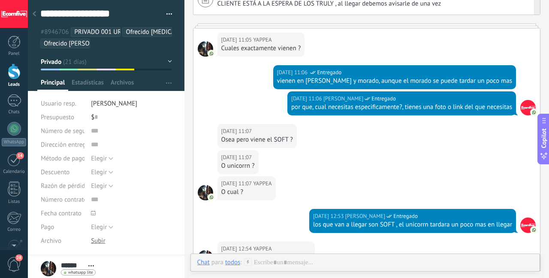
scroll to position [1441, 0]
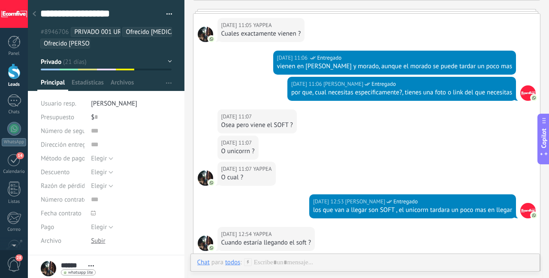
click at [250, 125] on div "Osea pero viene el SOFT ?" at bounding box center [257, 125] width 72 height 9
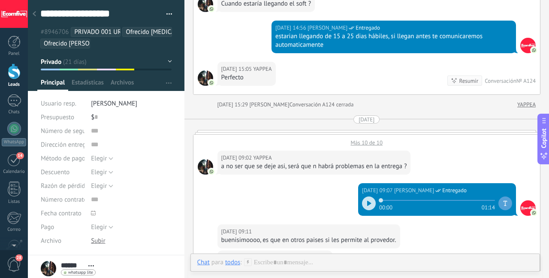
scroll to position [1685, 0]
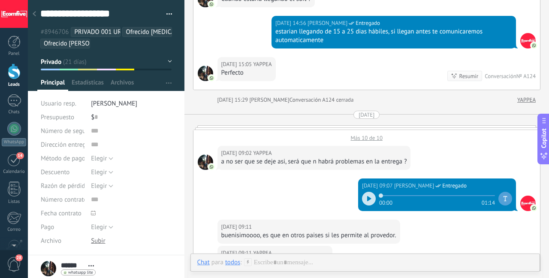
click at [296, 34] on div "estarian llegando de 15 a 25 dias hábiles, si llegan antes te comunicaremos aut…" at bounding box center [394, 35] width 237 height 17
click at [295, 34] on div "estarian llegando de 15 a 25 dias hábiles, si llegan antes te comunicaremos aut…" at bounding box center [394, 35] width 237 height 17
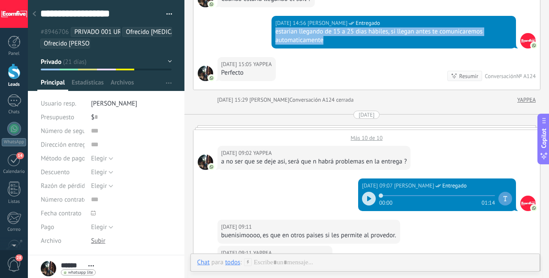
click at [295, 34] on div "estarian llegando de 15 a 25 dias hábiles, si llegan antes te comunicaremos aut…" at bounding box center [394, 35] width 237 height 17
click at [292, 40] on div "estarian llegando de 15 a 25 dias hábiles, si llegan antes te comunicaremos aut…" at bounding box center [394, 35] width 237 height 17
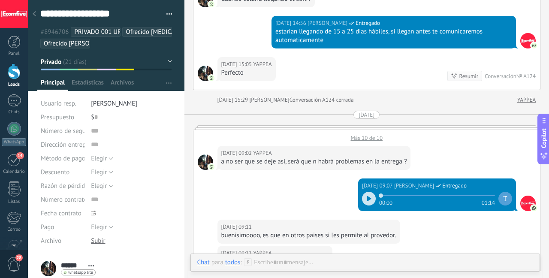
click at [263, 161] on div "a no ser que se deje asi, será que n habrá problemas en la entrega ?" at bounding box center [314, 162] width 186 height 9
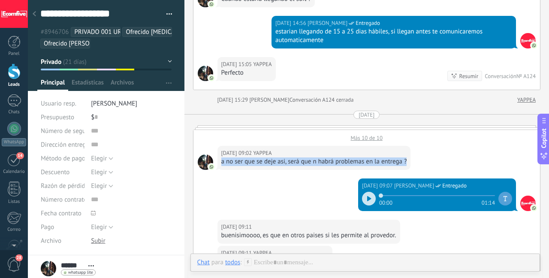
click at [263, 161] on div "a no ser que se deje asi, será que n habrá problemas en la entrega ?" at bounding box center [314, 162] width 186 height 9
click at [287, 162] on div "a no ser que se deje asi, será que n habrá problemas en la entrega ?" at bounding box center [314, 162] width 186 height 9
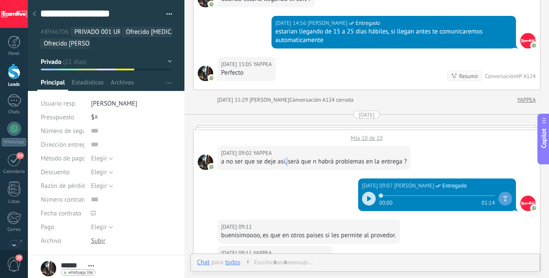
click at [287, 162] on div "a no ser que se deje asi, será que n habrá problemas en la entrega ?" at bounding box center [314, 162] width 186 height 9
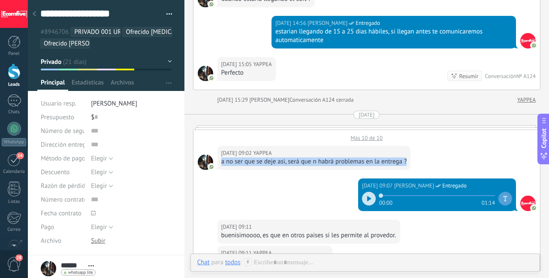
click at [287, 162] on div "a no ser que se deje asi, será que n habrá problemas en la entrega ?" at bounding box center [314, 162] width 186 height 9
click at [296, 161] on div "a no ser que se deje asi, será que n habrá problemas en la entrega ?" at bounding box center [314, 162] width 186 height 9
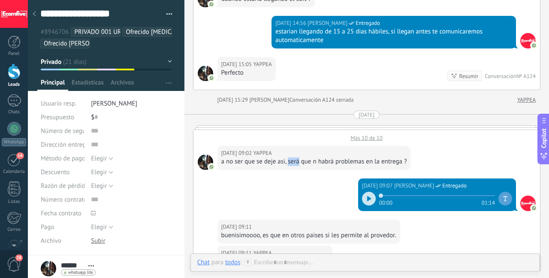
click at [296, 161] on div "a no ser que se deje asi, será que n habrá problemas en la entrega ?" at bounding box center [314, 162] width 186 height 9
click at [311, 159] on div "a no ser que se deje asi, será que n habrá problemas en la entrega ?" at bounding box center [314, 162] width 186 height 9
click at [340, 156] on div "[DATE] 09:02 YAPPEA" at bounding box center [314, 153] width 186 height 9
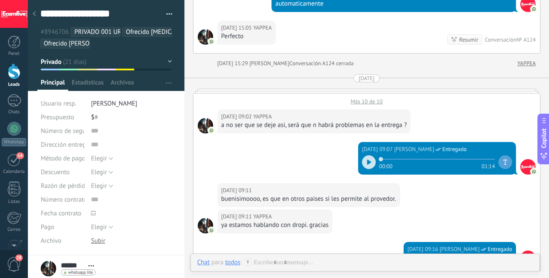
scroll to position [1730, 0]
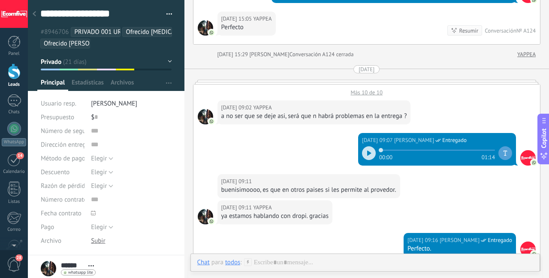
click at [316, 187] on div "buenisimoooo, es que en otros paises si les permite al provedor." at bounding box center [308, 190] width 175 height 9
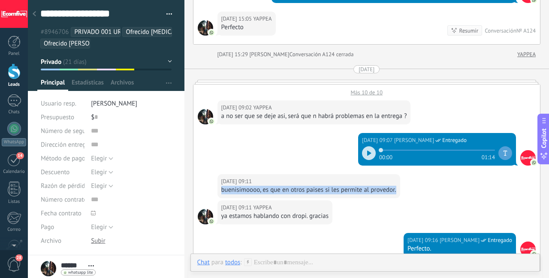
click at [316, 187] on div "buenisimoooo, es que en otros paises si les permite al provedor." at bounding box center [308, 190] width 175 height 9
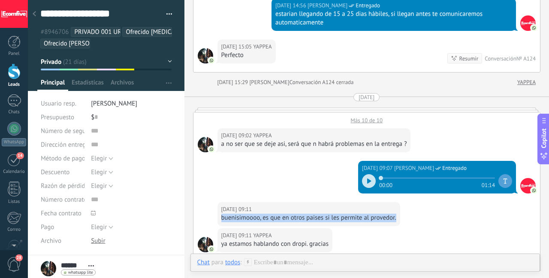
scroll to position [1700, 0]
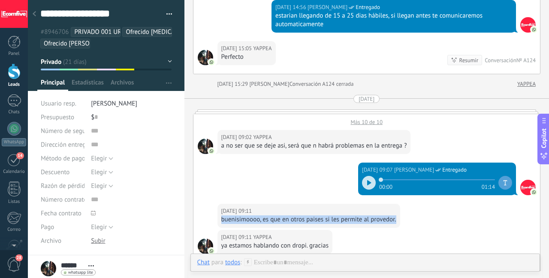
click at [364, 119] on div "Más 10 de 10" at bounding box center [367, 120] width 347 height 12
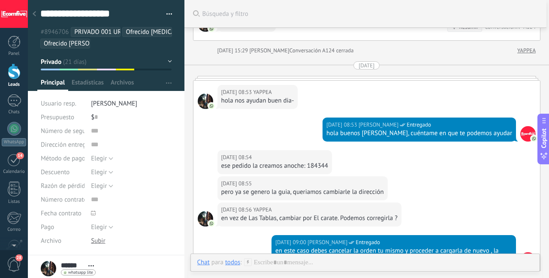
scroll to position [1734, 0]
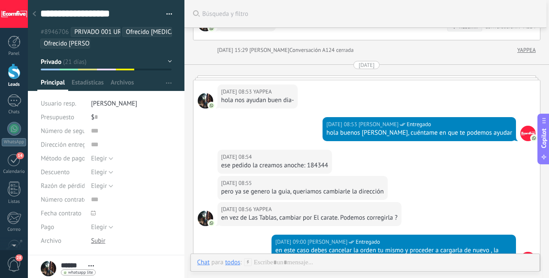
click at [306, 192] on div "pero ya se genero la guia, queriamos cambiarle la dirección" at bounding box center [302, 192] width 163 height 9
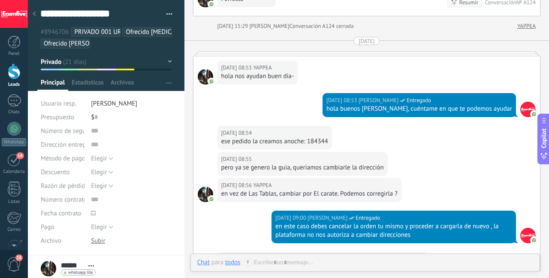
scroll to position [1758, 0]
click at [306, 192] on div "en vez de Las Tablas, cambiar por El carate. Podemos corregirla ?" at bounding box center [309, 194] width 176 height 9
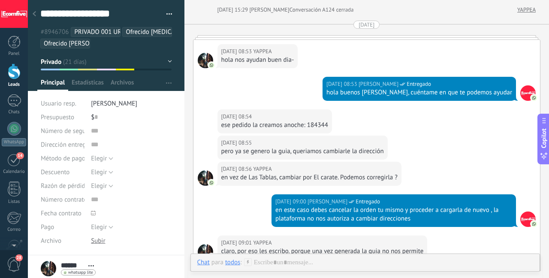
scroll to position [1801, 0]
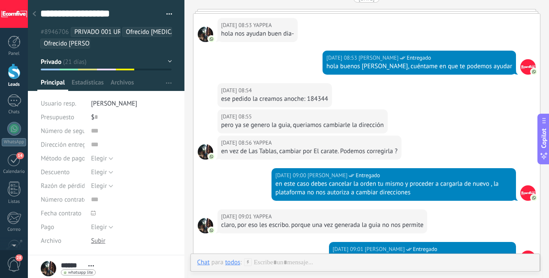
click at [306, 189] on div "en este caso debes cancelar la orden tu mismo y proceder a cargarla de nuevo , …" at bounding box center [394, 188] width 237 height 17
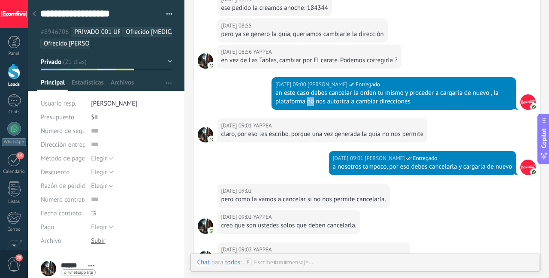
scroll to position [1913, 0]
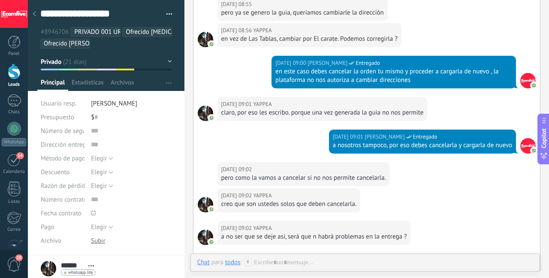
click at [305, 179] on div "pero como la vamos a cancelar si no nos permite cancelarla." at bounding box center [303, 178] width 165 height 9
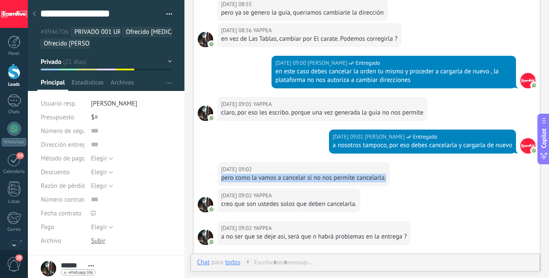
click at [305, 179] on div "pero como la vamos a cancelar si no nos permite cancelarla." at bounding box center [303, 178] width 165 height 9
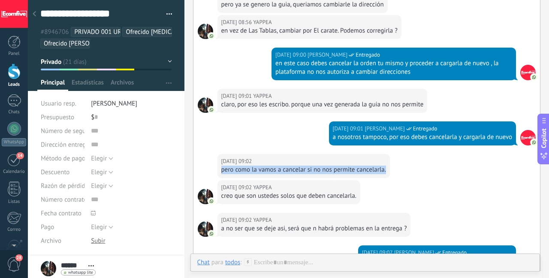
scroll to position [1922, 0]
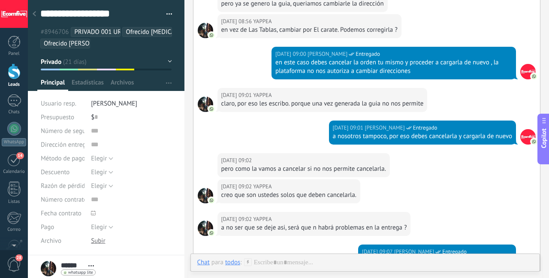
click at [303, 196] on div "creo que son ustedes solos que deben cancelarla." at bounding box center [289, 195] width 136 height 9
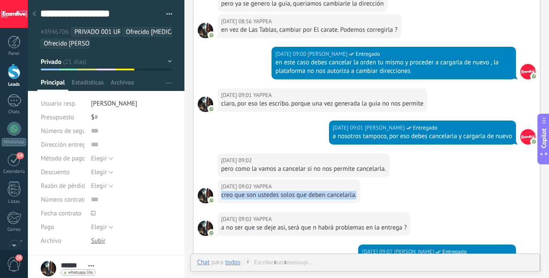
click at [303, 196] on div "creo que son ustedes solos que deben cancelarla." at bounding box center [289, 195] width 136 height 9
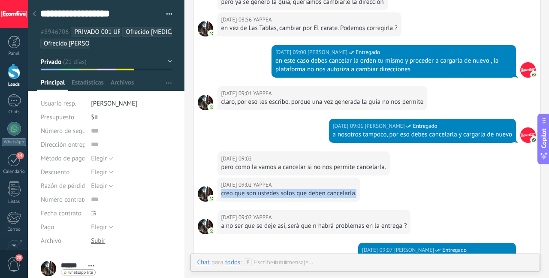
scroll to position [2037, 0]
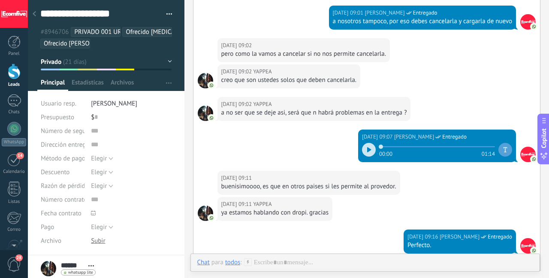
click at [330, 112] on div "a no ser que se deje asi, será que n habrá problemas en la entrega ?" at bounding box center [314, 113] width 186 height 9
click at [331, 115] on div "a no ser que se deje asi, será que n habrá problemas en la entrega ?" at bounding box center [314, 113] width 186 height 9
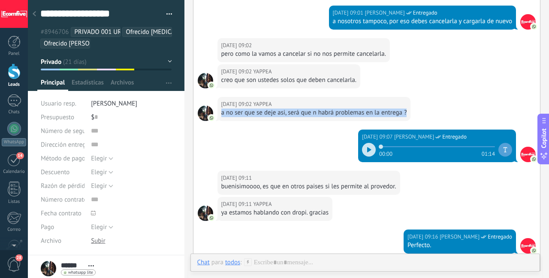
click at [331, 115] on div "a no ser que se deje asi, será que n habrá problemas en la entrega ?" at bounding box center [314, 113] width 186 height 9
click at [299, 187] on div "buenisimoooo, es que en otros paises si les permite al provedor." at bounding box center [308, 186] width 175 height 9
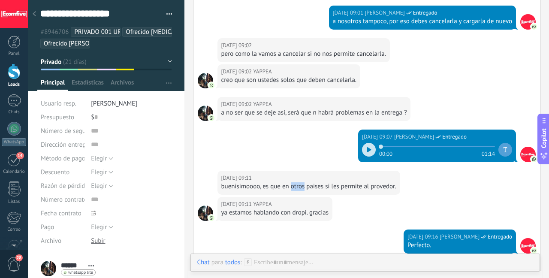
click at [299, 187] on div "buenisimoooo, es que en otros paises si les permite al provedor." at bounding box center [308, 186] width 175 height 9
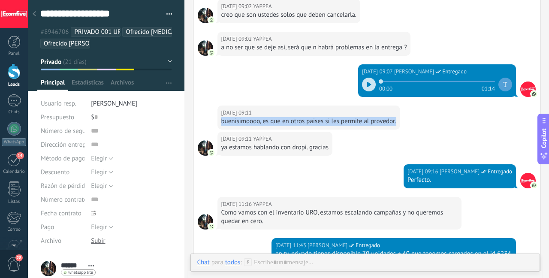
scroll to position [2104, 0]
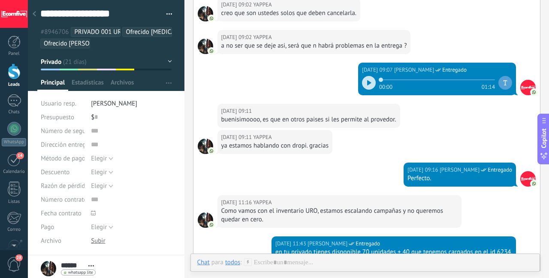
click at [292, 206] on div "[DATE] 11:16 YAPPEA" at bounding box center [339, 202] width 237 height 9
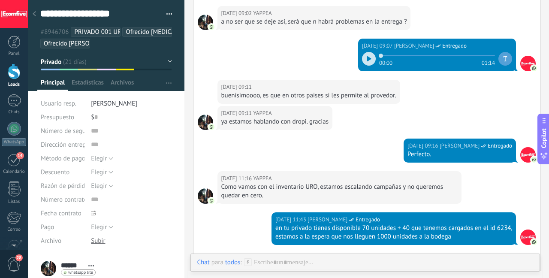
scroll to position [2129, 0]
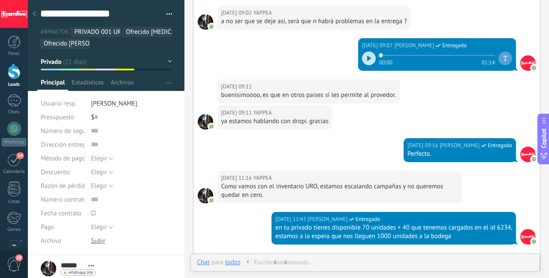
click at [297, 195] on div "Como vamos con el inventario URO, estamos escalando campañas y no queremos qued…" at bounding box center [339, 190] width 237 height 17
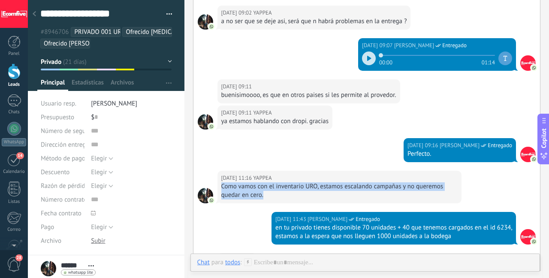
click at [297, 195] on div "Como vamos con el inventario URO, estamos escalando campañas y no queremos qued…" at bounding box center [339, 190] width 237 height 17
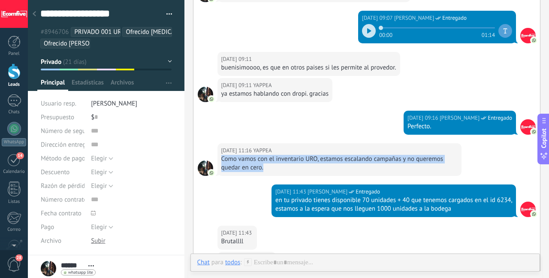
scroll to position [2178, 0]
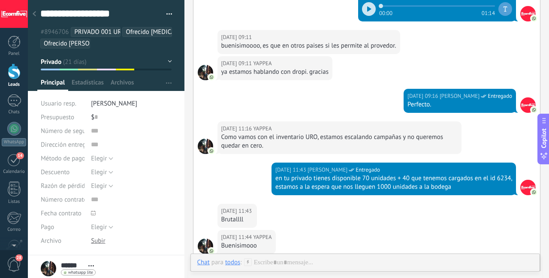
click at [300, 191] on div "[DATE] 11:43 [PERSON_NAME] Entregado en tu privado tienes disponible 70 unidade…" at bounding box center [394, 179] width 245 height 33
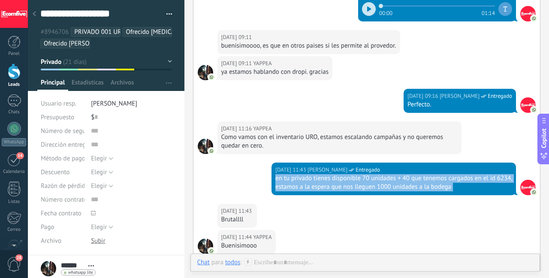
click at [300, 191] on div "[DATE] 11:43 [PERSON_NAME] Entregado en tu privado tienes disponible 70 unidade…" at bounding box center [394, 179] width 245 height 33
click at [300, 190] on div "en tu privado tienes disponible 70 unidades + 40 que tenemos cargados en el id …" at bounding box center [394, 182] width 237 height 17
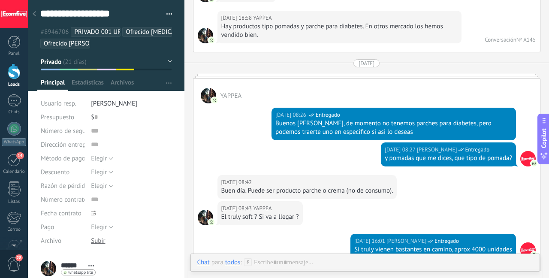
scroll to position [2725, 0]
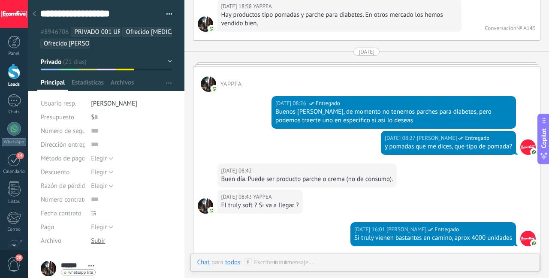
click at [315, 176] on div "Buen día. Puede ser producto parche o crema (no de consumo)." at bounding box center [307, 179] width 172 height 9
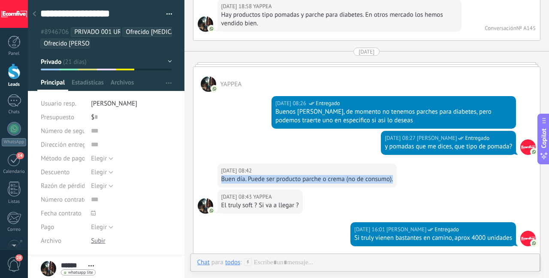
click at [315, 176] on div "Buen día. Puede ser producto parche o crema (no de consumo)." at bounding box center [307, 179] width 172 height 9
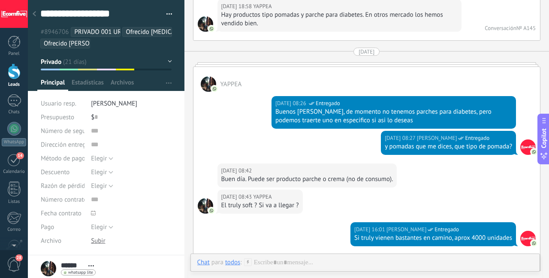
click at [269, 205] on div "El truly soft ? Si va a llegar ?" at bounding box center [260, 205] width 78 height 9
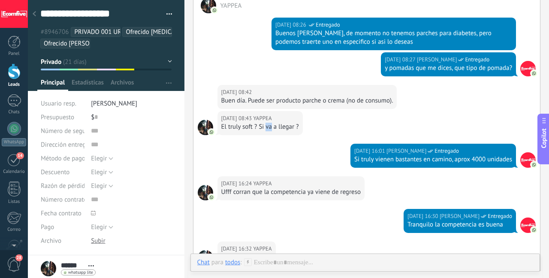
scroll to position [2806, 0]
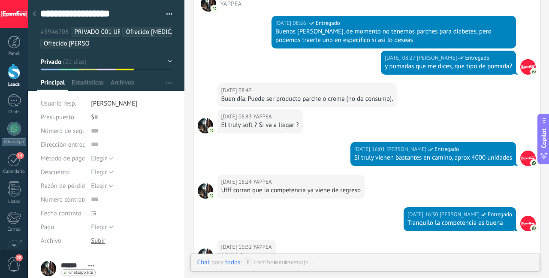
click at [268, 193] on div "Ufff corran que la competencia ya viene de regreso" at bounding box center [291, 190] width 140 height 9
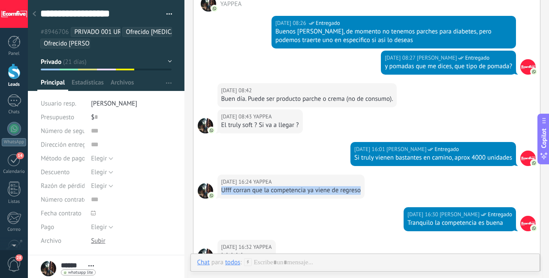
click at [268, 193] on div "Ufff corran que la competencia ya viene de regreso" at bounding box center [291, 190] width 140 height 9
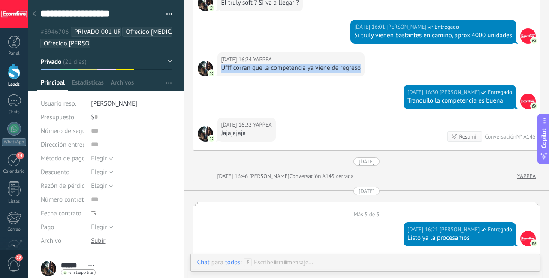
scroll to position [3049, 0]
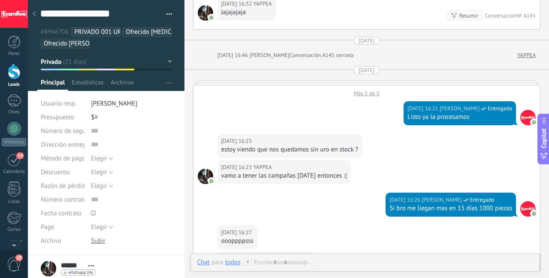
click at [271, 173] on div "vamo a tener las campañas [DATE] entonces :(" at bounding box center [284, 176] width 126 height 9
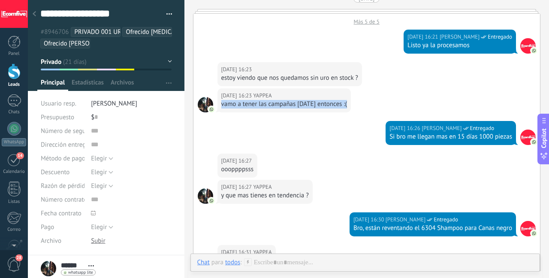
scroll to position [3153, 0]
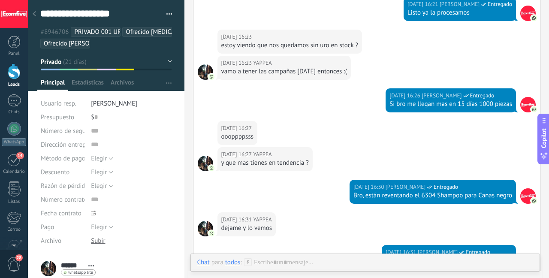
click at [249, 133] on div "oooppppsss" at bounding box center [237, 137] width 33 height 9
click at [258, 163] on div "Contestar" at bounding box center [253, 166] width 63 height 15
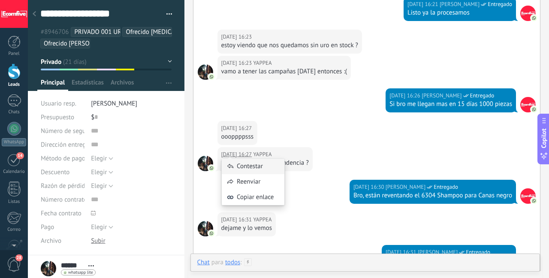
scroll to position [4464, 0]
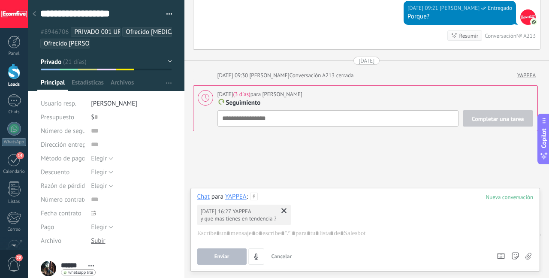
click at [290, 212] on div "[DATE] 16:27 YAPPEA y que mas tienes en tendencia ?" at bounding box center [365, 214] width 336 height 27
click at [288, 211] on div "[DATE] 16:27 YAPPEA y que mas tienes en tendencia ?" at bounding box center [244, 215] width 94 height 21
click at [285, 208] on icon at bounding box center [284, 210] width 5 height 5
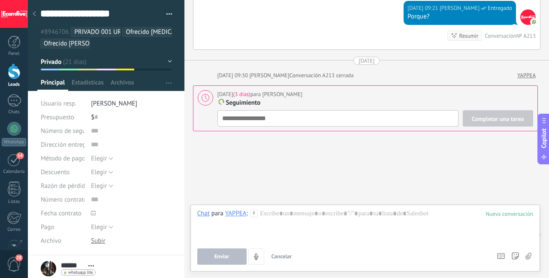
type textarea "**********"
click at [405, 115] on div "Completar una tarea Seguimiento Seguimiento Reunión Espera Producto Personaliza…" at bounding box center [376, 118] width 316 height 16
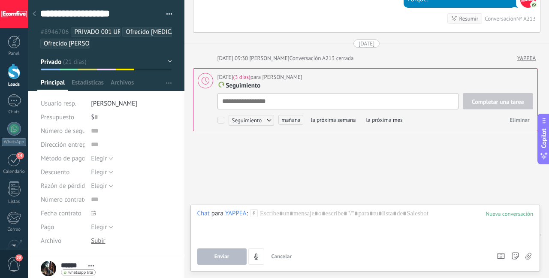
click at [295, 116] on span "mañana" at bounding box center [291, 120] width 25 height 10
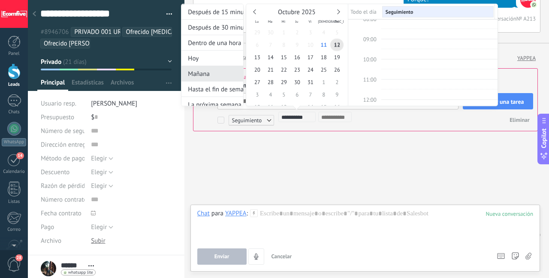
scroll to position [20, 0]
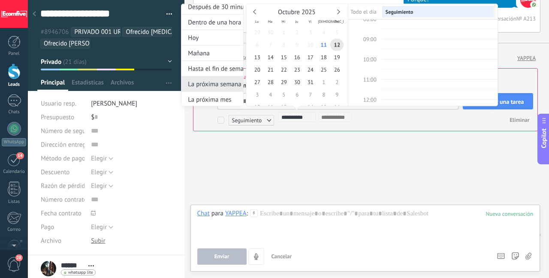
click at [223, 85] on div "La próxima semana" at bounding box center [213, 83] width 62 height 15
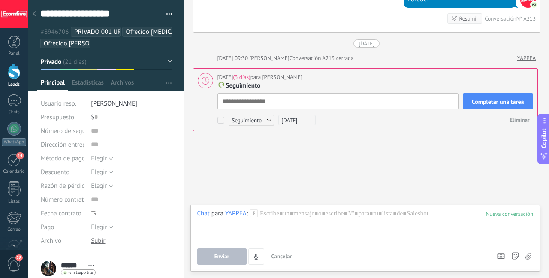
click at [480, 99] on span "Completar una tarea" at bounding box center [498, 102] width 52 height 6
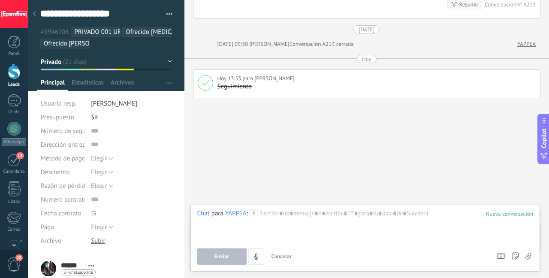
scroll to position [4463, 0]
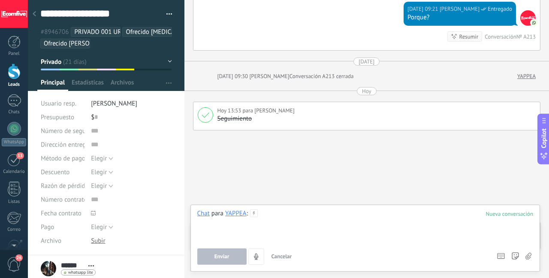
click at [297, 215] on div at bounding box center [365, 225] width 336 height 33
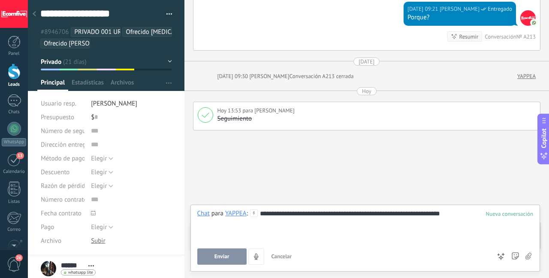
click at [211, 260] on button "Enviar" at bounding box center [221, 257] width 49 height 16
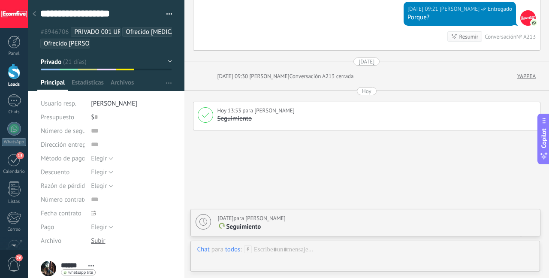
type textarea "**********"
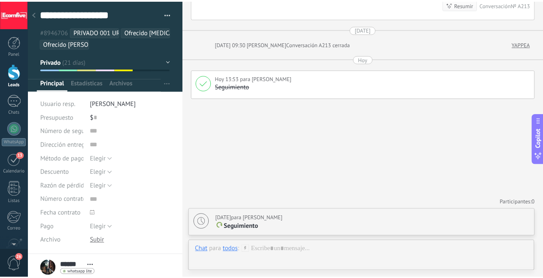
scroll to position [9, 0]
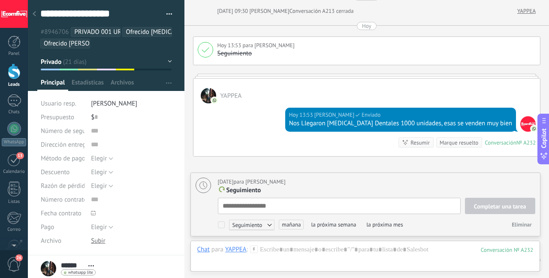
click at [152, 45] on ul "#8946706 PRIVADO 001 URO Ofrecido [MEDICAL_DATA] Veneno [PERSON_NAME] Ofrecido …" at bounding box center [106, 37] width 134 height 23
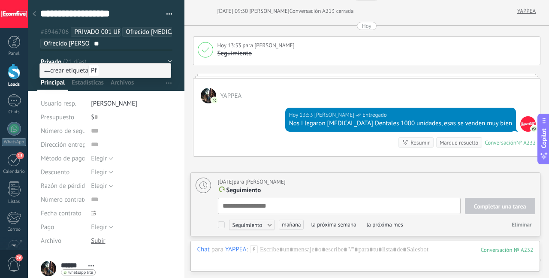
type input "*"
type input "**********"
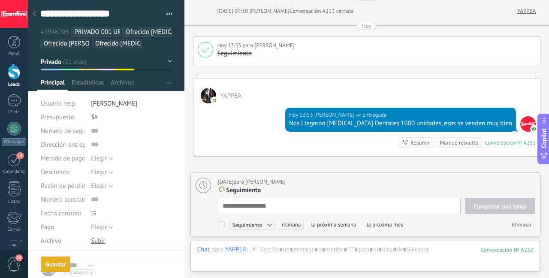
click at [17, 81] on link "Leads" at bounding box center [14, 76] width 28 height 24
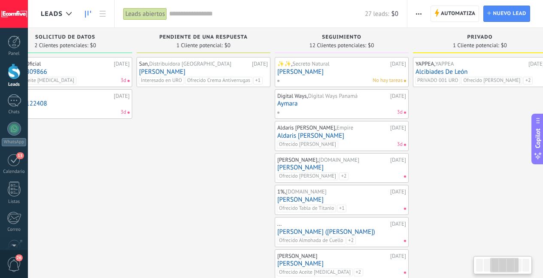
drag, startPoint x: 332, startPoint y: 152, endPoint x: 129, endPoint y: 158, distance: 203.1
click at [136, 158] on div "San, Distribuidora [GEOGRAPHIC_DATA] [DATE] [PERSON_NAME] Interesado en URO Ofr…" at bounding box center [203, 254] width 134 height 395
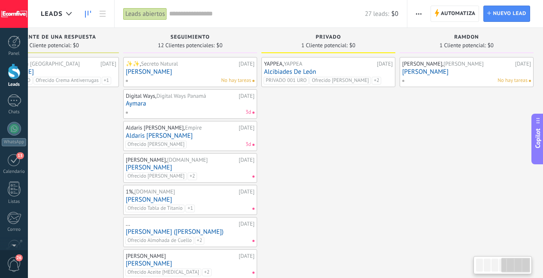
drag, startPoint x: 433, startPoint y: 155, endPoint x: 289, endPoint y: 155, distance: 144.2
click at [289, 155] on div "YAPPEA, YAPPEA [DATE] [PERSON_NAME] PRIVADO 001 URO Ofrecido Shampoo Tinte Ofre…" at bounding box center [328, 254] width 134 height 395
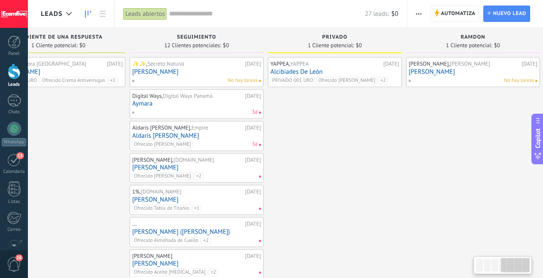
drag, startPoint x: 330, startPoint y: 153, endPoint x: 335, endPoint y: 152, distance: 4.8
click at [336, 153] on div "YAPPEA, YAPPEA [DATE] [PERSON_NAME] PRIVADO 001 URO Ofrecido Shampoo Tinte Ofre…" at bounding box center [335, 254] width 134 height 395
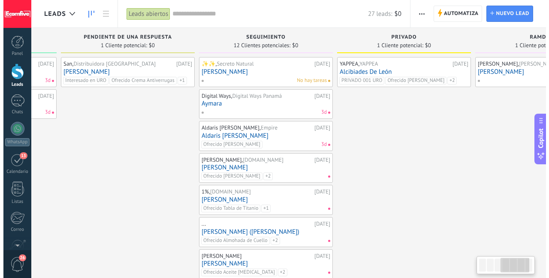
scroll to position [0, 398]
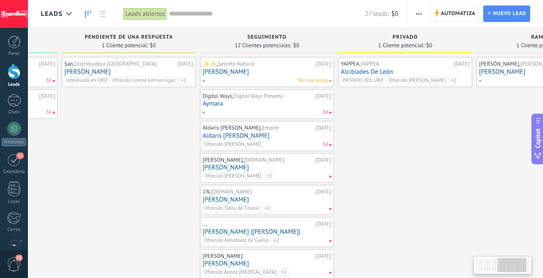
drag, startPoint x: 327, startPoint y: 150, endPoint x: 397, endPoint y: 152, distance: 70.4
click at [397, 152] on div "YAPPEA, YAPPEA [DATE] [PERSON_NAME] PRIVADO 001 URO Ofrecido Shampoo Tinte Ofre…" at bounding box center [405, 254] width 134 height 395
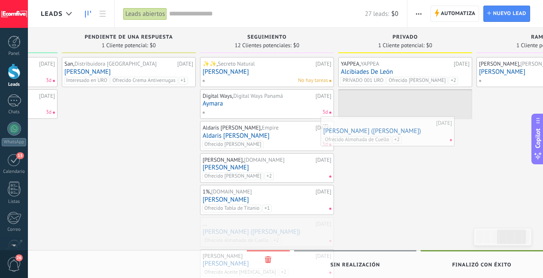
drag, startPoint x: 271, startPoint y: 222, endPoint x: 391, endPoint y: 121, distance: 157.2
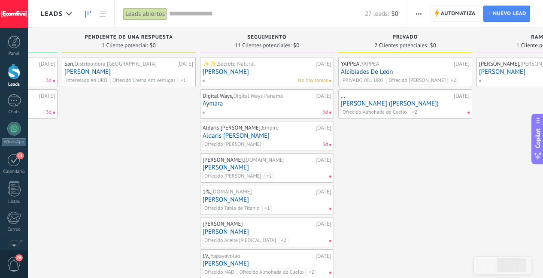
click at [417, 100] on link "[PERSON_NAME] ([PERSON_NAME])" at bounding box center [405, 103] width 129 height 7
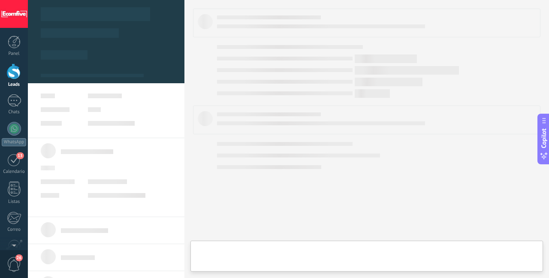
type textarea "**********"
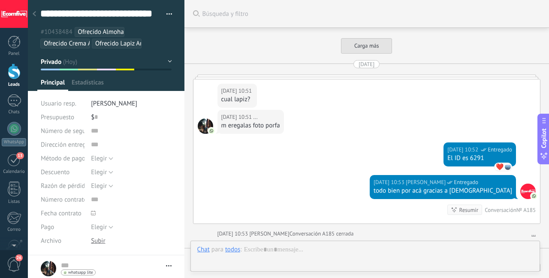
scroll to position [2614, 0]
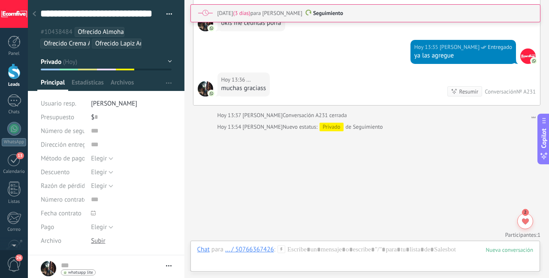
click at [149, 42] on ul "#10438484 Ofrecido Almohada de Cuello Ofrecido Crema Antiverrugas Ofrecido Lapi…" at bounding box center [106, 37] width 134 height 23
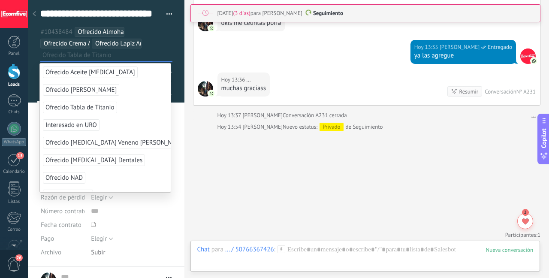
click at [100, 109] on span "Ofrecido Tabla de Titanio" at bounding box center [80, 108] width 74 height 12
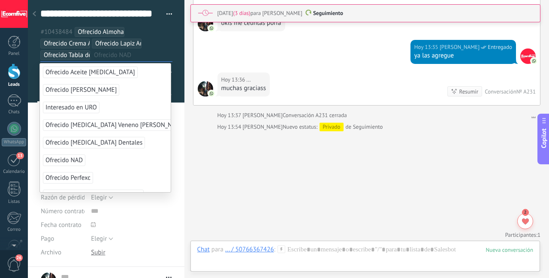
click at [79, 161] on span "Ofrecido NAD" at bounding box center [64, 161] width 42 height 12
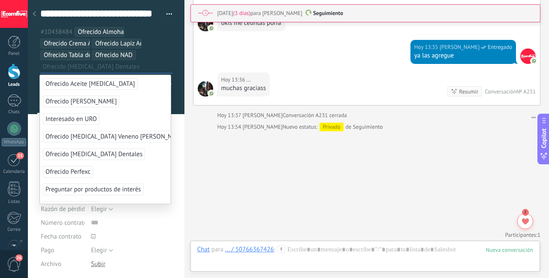
click at [105, 157] on span "Ofrecido [MEDICAL_DATA] Dentales" at bounding box center [94, 155] width 102 height 12
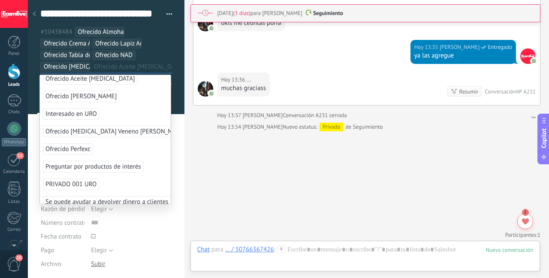
scroll to position [0, 0]
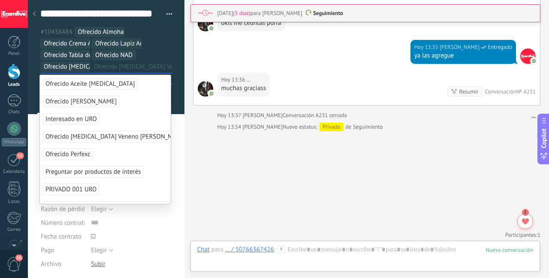
click at [129, 138] on span "Ofrecido [MEDICAL_DATA] Veneno [PERSON_NAME]" at bounding box center [116, 137] width 146 height 12
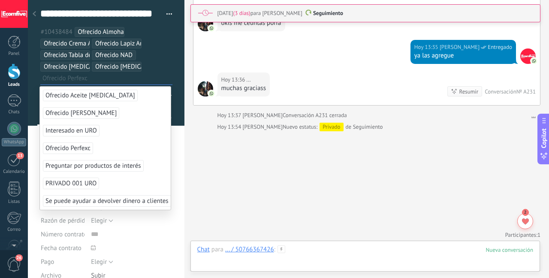
click at [328, 251] on div at bounding box center [365, 258] width 336 height 26
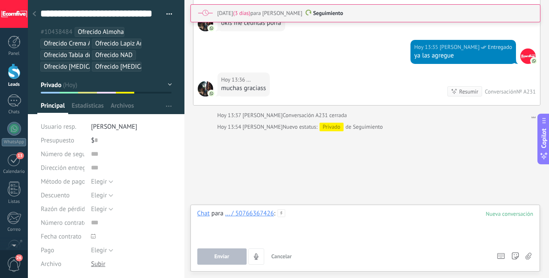
click at [317, 215] on div at bounding box center [365, 225] width 336 height 33
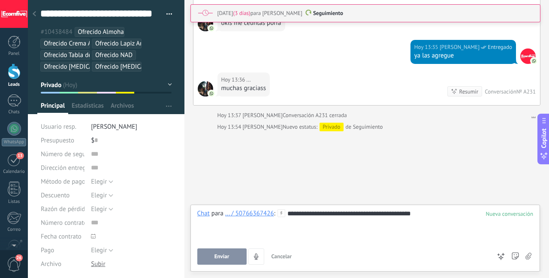
click at [220, 255] on span "Enviar" at bounding box center [222, 257] width 15 height 6
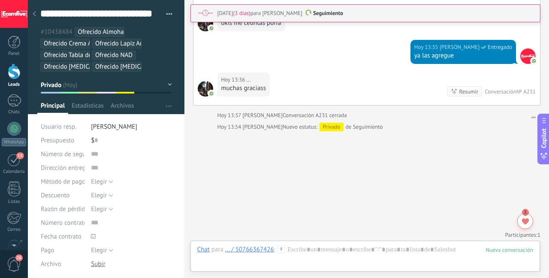
type textarea "**********"
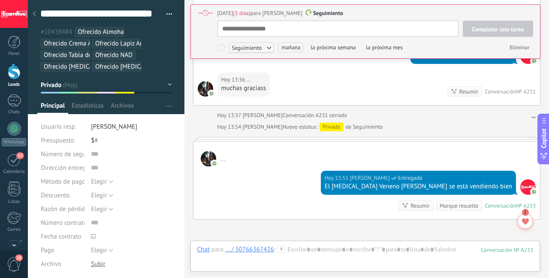
scroll to position [2611, 0]
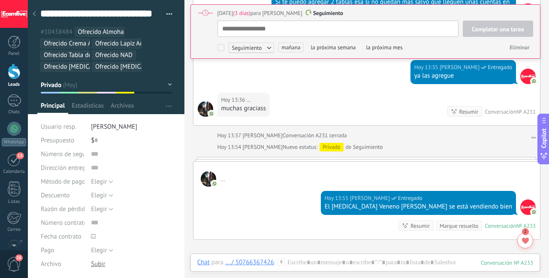
click at [295, 48] on span "mañana" at bounding box center [291, 47] width 25 height 10
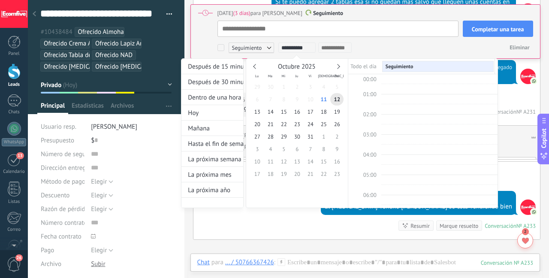
scroll to position [162, 0]
click at [230, 155] on div "La próxima semana" at bounding box center [213, 159] width 62 height 15
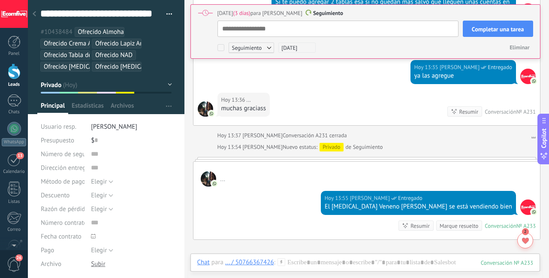
click at [484, 25] on button "Completar una tarea" at bounding box center [498, 29] width 70 height 16
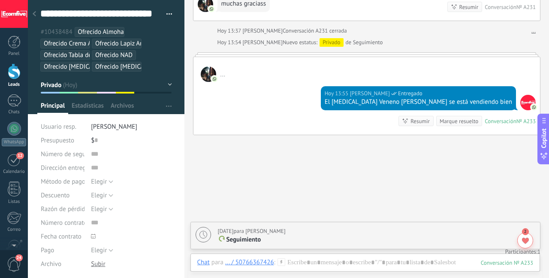
scroll to position [2731, 0]
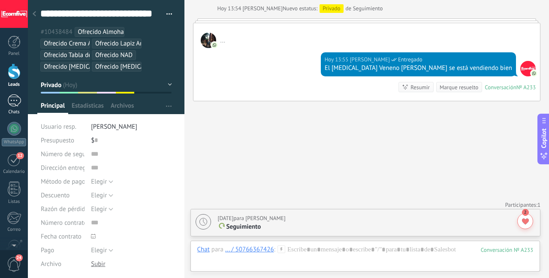
click at [14, 102] on div "1" at bounding box center [14, 100] width 14 height 12
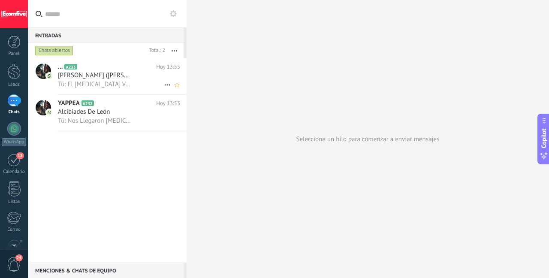
click at [111, 83] on span "Tú: El Botox Veneno de Abeja se está vendiendo bien" at bounding box center [95, 84] width 75 height 8
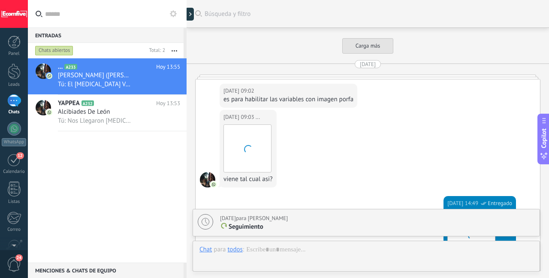
scroll to position [1521, 0]
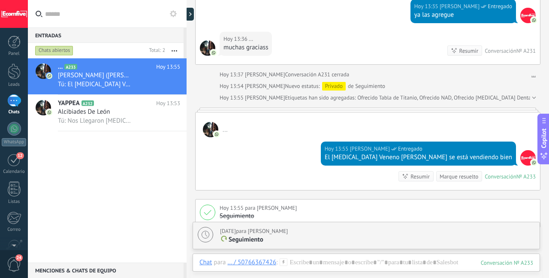
click at [441, 173] on div "Marque resuelto" at bounding box center [459, 177] width 39 height 8
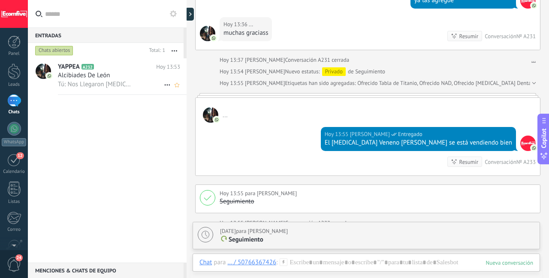
click at [98, 76] on span "Alcibiades De León" at bounding box center [84, 75] width 52 height 9
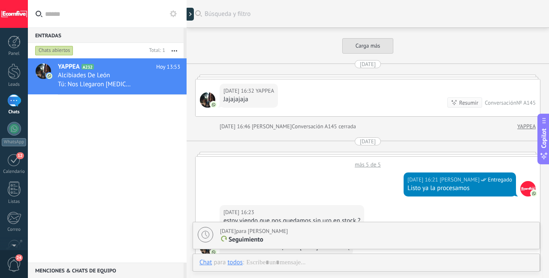
scroll to position [1524, 0]
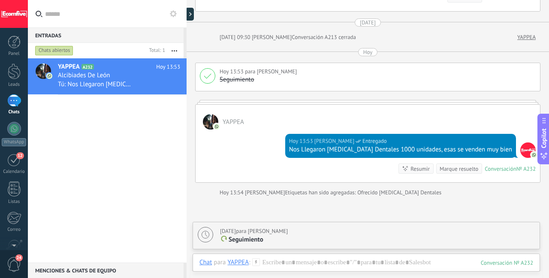
click at [450, 165] on div "Marque resuelto" at bounding box center [459, 169] width 39 height 8
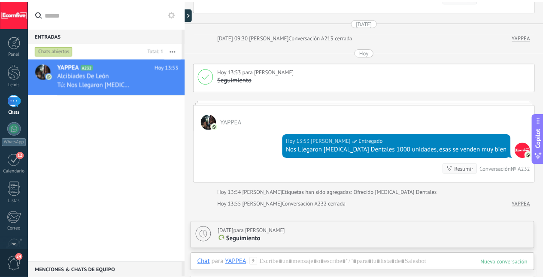
scroll to position [1537, 0]
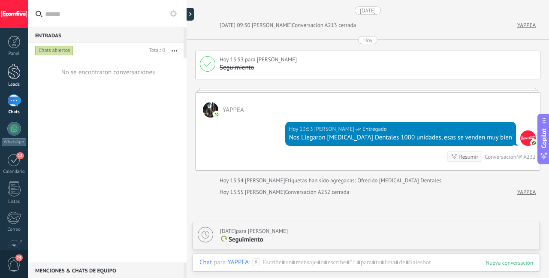
click at [18, 82] on div "Leads" at bounding box center [14, 85] width 25 height 6
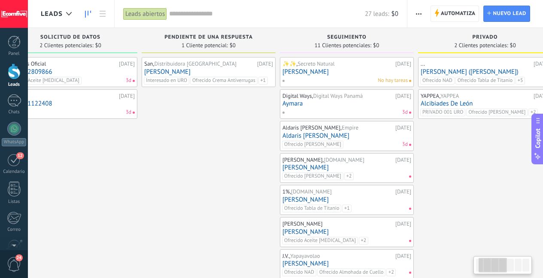
drag, startPoint x: 442, startPoint y: 167, endPoint x: 124, endPoint y: 159, distance: 317.7
click at [124, 159] on div "Roomvers Oficial [DATE] Lead #12809866 Ofrecido Aceite [MEDICAL_DATA] 3d .i [DA…" at bounding box center [70, 239] width 134 height 364
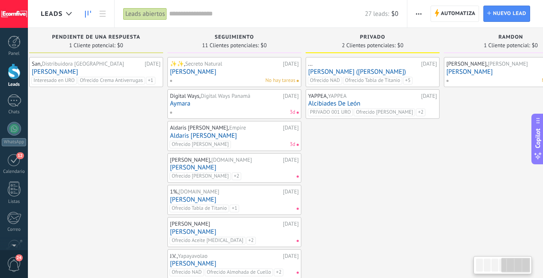
scroll to position [0, 478]
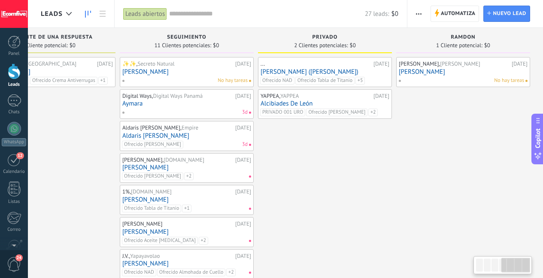
drag, startPoint x: 452, startPoint y: 161, endPoint x: 252, endPoint y: 160, distance: 200.4
click at [252, 160] on div "Leads Entrantes Solicitudes: 9 0 0 0 9 0 0 0 9 de: 50766367426 [DATE] 15:45 [PE…" at bounding box center [53, 224] width 980 height 393
drag, startPoint x: 284, startPoint y: 154, endPoint x: 285, endPoint y: 167, distance: 12.6
click at [285, 167] on div "... 11.09.2025 Isabella Garcia (Luis Camilo) Ofrecido NAD Ofrecido Tabla de Tit…" at bounding box center [327, 239] width 134 height 364
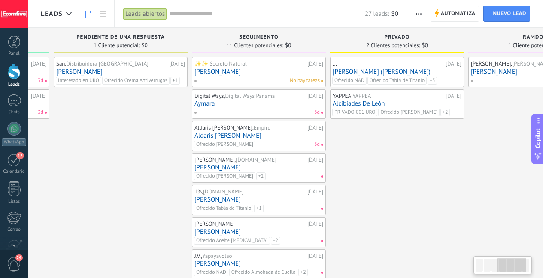
scroll to position [0, 405]
drag, startPoint x: 297, startPoint y: 155, endPoint x: 367, endPoint y: 158, distance: 70.9
click at [367, 158] on div "... 11.09.2025 Isabella Garcia (Luis Camilo) Ofrecido NAD Ofrecido Tabla de Tit…" at bounding box center [398, 239] width 134 height 364
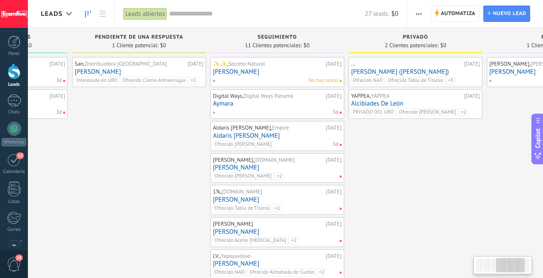
scroll to position [0, 378]
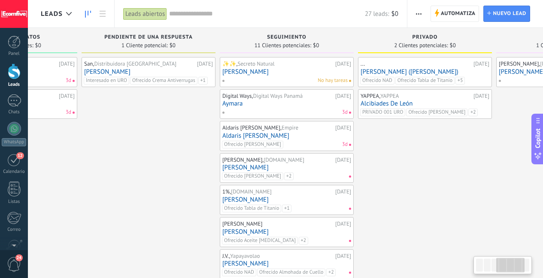
drag, startPoint x: 344, startPoint y: 153, endPoint x: 371, endPoint y: 153, distance: 27.0
click at [371, 153] on div "... 11.09.2025 Isabella Garcia (Luis Camilo) Ofrecido NAD Ofrecido Tabla de Tit…" at bounding box center [425, 239] width 134 height 364
drag, startPoint x: 430, startPoint y: 159, endPoint x: 423, endPoint y: 158, distance: 6.9
click at [430, 159] on div "... 11.09.2025 Isabella Garcia (Luis Camilo) Ofrecido NAD Ofrecido Tabla de Tit…" at bounding box center [425, 239] width 134 height 364
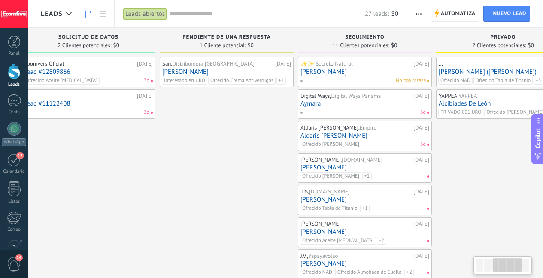
scroll to position [0, 319]
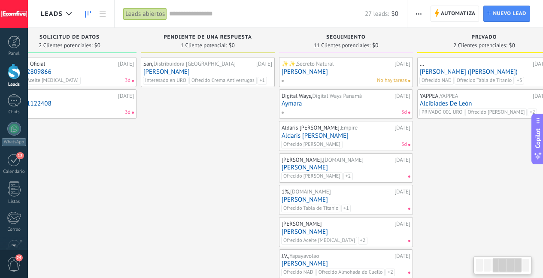
drag, startPoint x: 442, startPoint y: 187, endPoint x: 347, endPoint y: 190, distance: 94.9
click at [347, 190] on div "Leads Entrantes Solicitudes: 9 0 0 0 9 0 0 0 9 de: 50766367426 [DATE] 15:45 [PE…" at bounding box center [212, 224] width 980 height 393
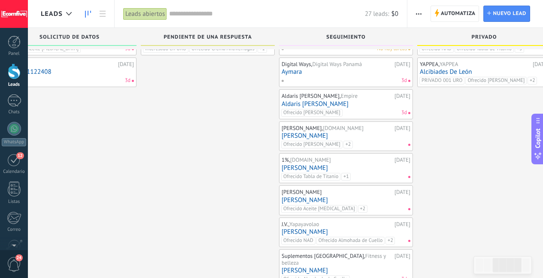
scroll to position [45, 0]
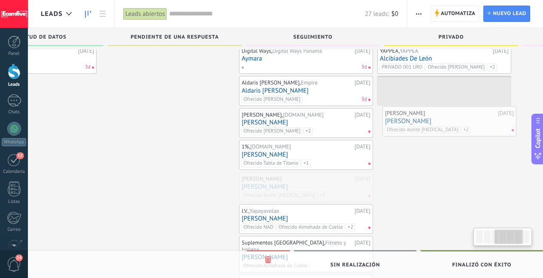
drag, startPoint x: 373, startPoint y: 186, endPoint x: 476, endPoint y: 120, distance: 122.5
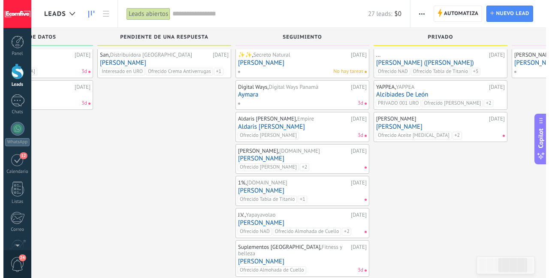
scroll to position [0, 0]
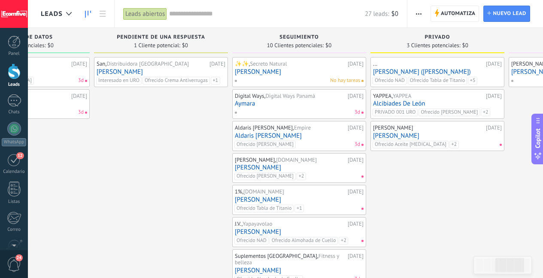
click at [451, 133] on link "[PERSON_NAME]" at bounding box center [437, 135] width 129 height 7
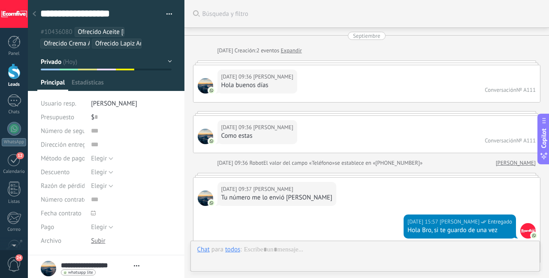
type textarea "**********"
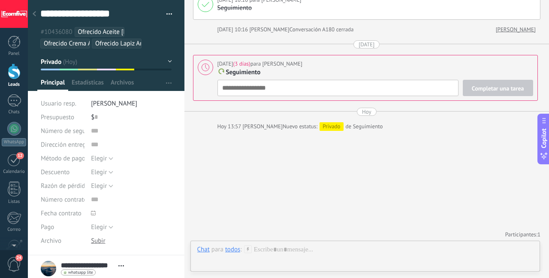
click at [153, 42] on ul "#10436080 Ofrecido Aceite Biotina Ofrecido Crema Antiverrugas Ofrecido Lapiz An…" at bounding box center [106, 37] width 134 height 23
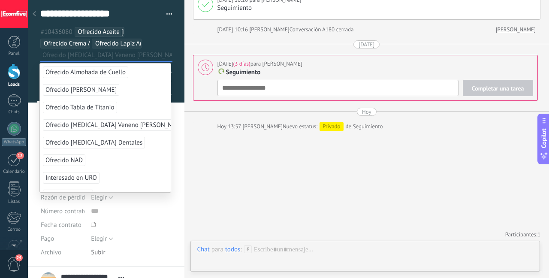
click at [121, 127] on span "Ofrecido [MEDICAL_DATA] Veneno [PERSON_NAME]" at bounding box center [116, 125] width 146 height 12
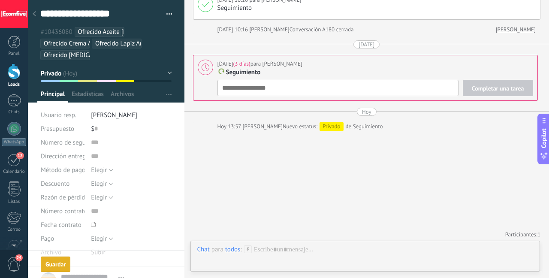
click at [226, 252] on div "todos" at bounding box center [232, 249] width 15 height 8
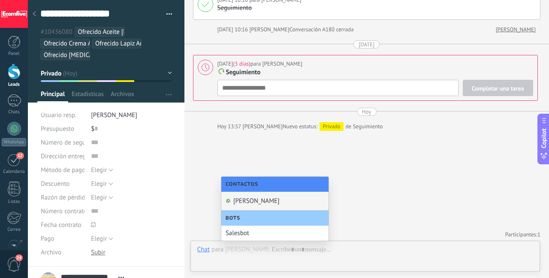
click at [254, 202] on div "[PERSON_NAME]" at bounding box center [274, 201] width 107 height 19
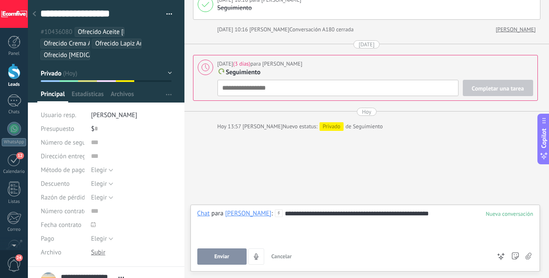
click at [228, 252] on button "Enviar" at bounding box center [221, 257] width 49 height 16
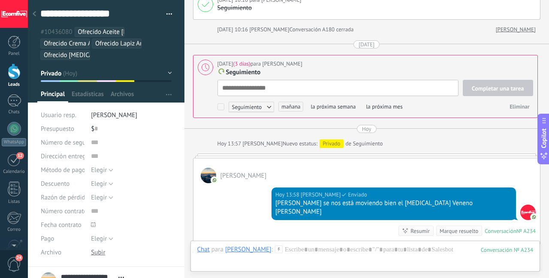
scroll to position [9, 0]
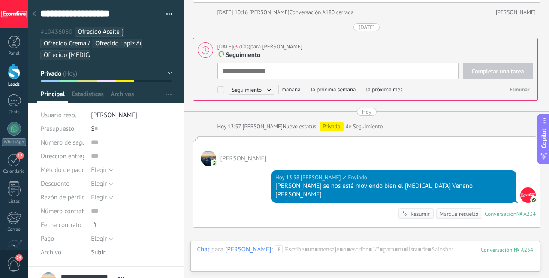
click at [296, 87] on span "mañana" at bounding box center [291, 90] width 25 height 10
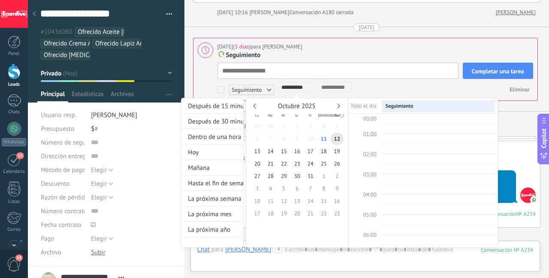
scroll to position [162, 0]
click at [217, 203] on div "La próxima semana" at bounding box center [213, 198] width 62 height 15
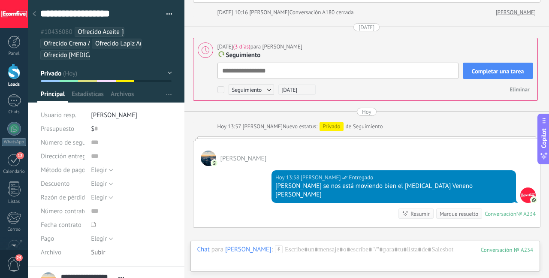
click at [492, 68] on span "Completar una tarea" at bounding box center [498, 71] width 52 height 6
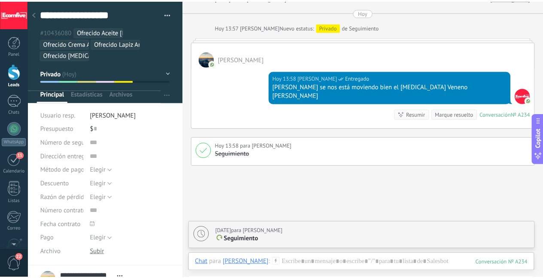
scroll to position [1374, 0]
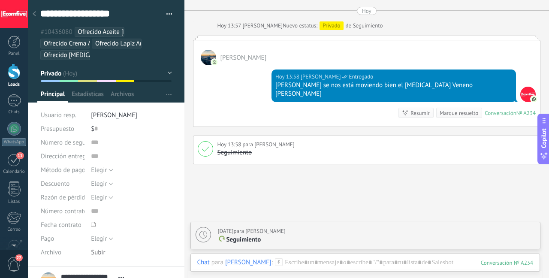
click at [23, 76] on link "Leads" at bounding box center [14, 76] width 28 height 24
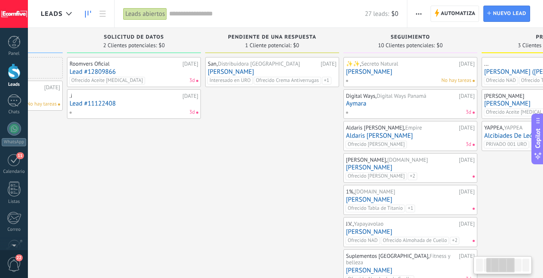
drag, startPoint x: 363, startPoint y: 186, endPoint x: 129, endPoint y: 188, distance: 233.9
click at [139, 188] on div "Roomvers Oficial [DATE] Lead #12809866 Ofrecido Aceite [MEDICAL_DATA] 3d .i [DA…" at bounding box center [134, 223] width 134 height 332
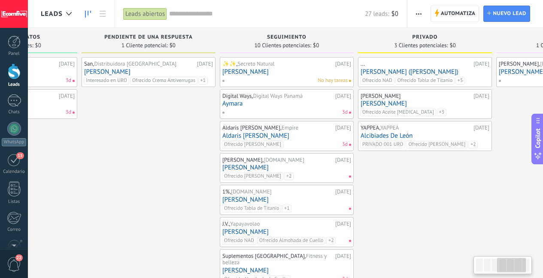
scroll to position [0, 439]
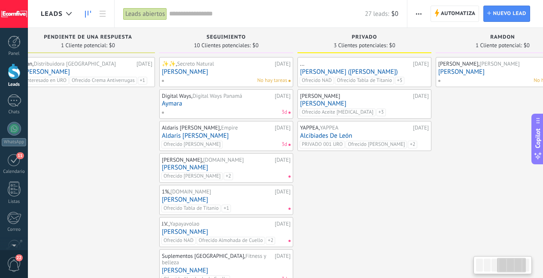
drag, startPoint x: 393, startPoint y: 185, endPoint x: 332, endPoint y: 186, distance: 60.5
click at [332, 186] on div "... 11.09.2025 Isabella Garcia (Luis Camilo) Ofrecido NAD Ofrecido Tabla de Tit…" at bounding box center [364, 223] width 134 height 332
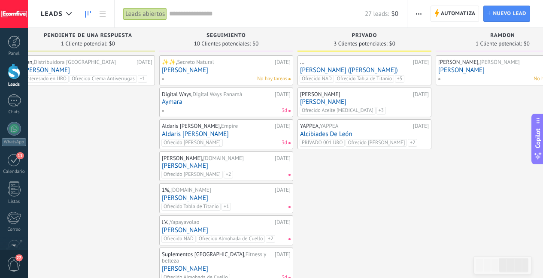
scroll to position [0, 0]
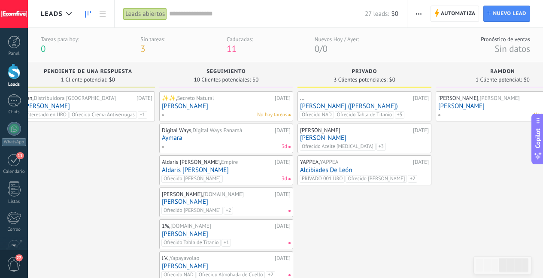
click at [385, 234] on div "... 11.09.2025 Isabella Garcia (Luis Camilo) Ofrecido NAD Ofrecido Tabla de Tit…" at bounding box center [364, 257] width 134 height 332
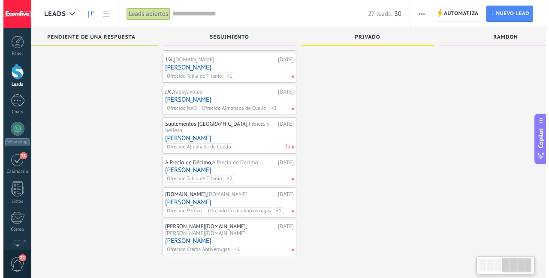
scroll to position [122, 0]
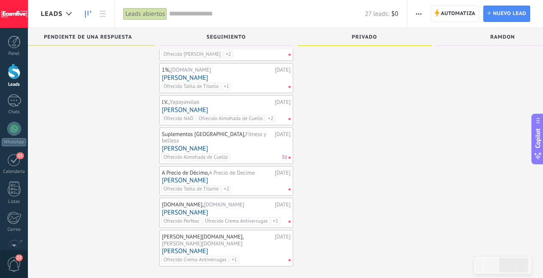
click at [245, 177] on link "[PERSON_NAME]" at bounding box center [226, 180] width 129 height 7
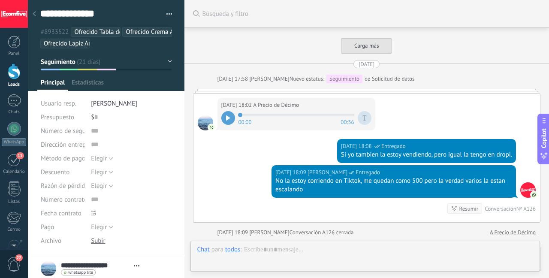
type textarea "***"
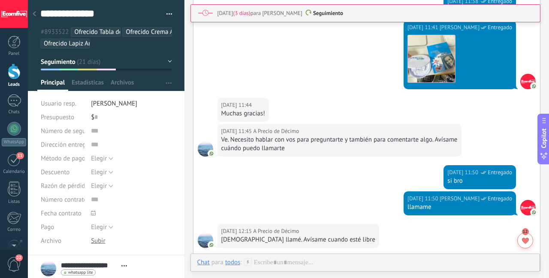
scroll to position [3405, 0]
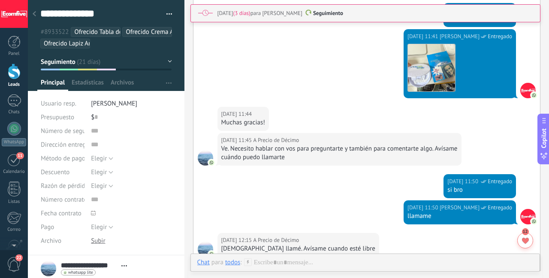
click at [152, 42] on ul "#8933522 Ofrecido Tabla de Titanio Ofrecido Crema Antiverrugas Ofrecido Lapiz A…" at bounding box center [106, 37] width 134 height 23
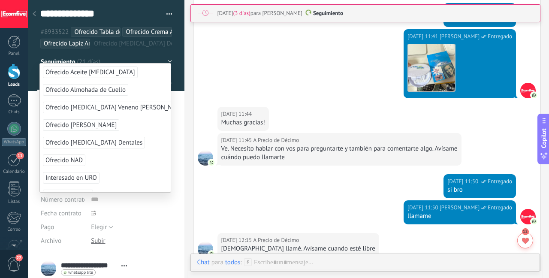
click at [117, 142] on span "Ofrecido [MEDICAL_DATA] Dentales" at bounding box center [94, 143] width 102 height 12
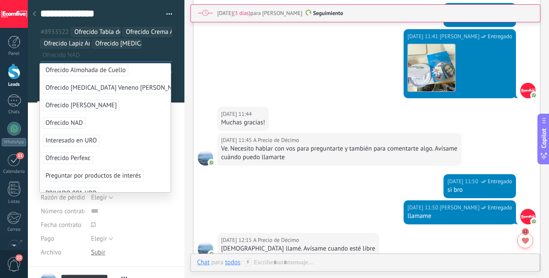
scroll to position [21, 0]
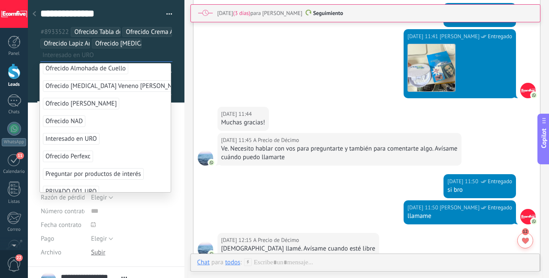
click at [97, 140] on span "Interesado en URO" at bounding box center [71, 139] width 57 height 12
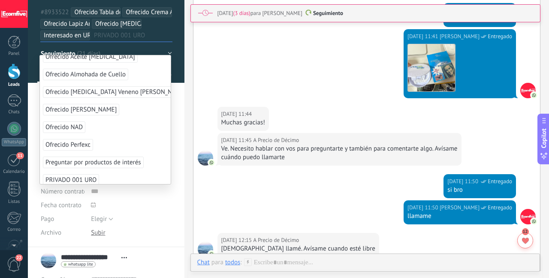
scroll to position [0, 0]
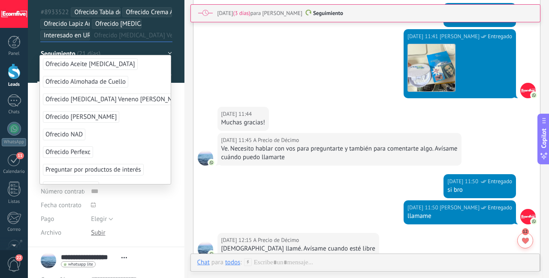
click at [237, 261] on div "todos" at bounding box center [232, 262] width 15 height 8
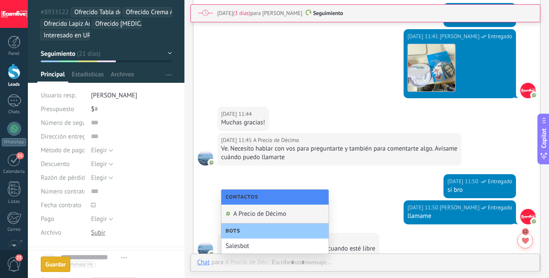
click at [262, 214] on div "A Precio de Décimo" at bounding box center [274, 214] width 107 height 19
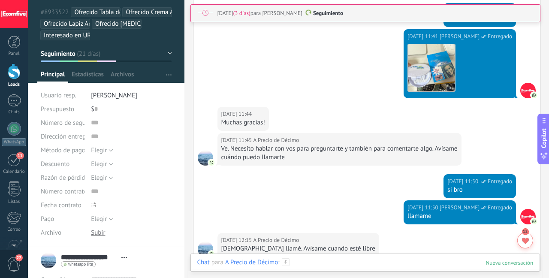
click at [307, 259] on div at bounding box center [365, 271] width 336 height 26
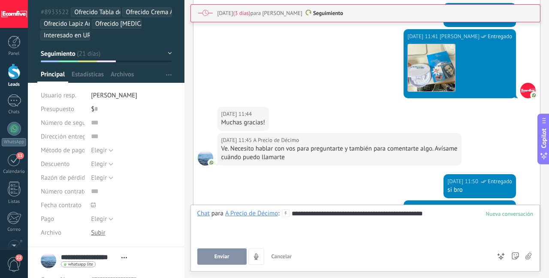
click at [229, 258] on span "Enviar" at bounding box center [222, 257] width 15 height 6
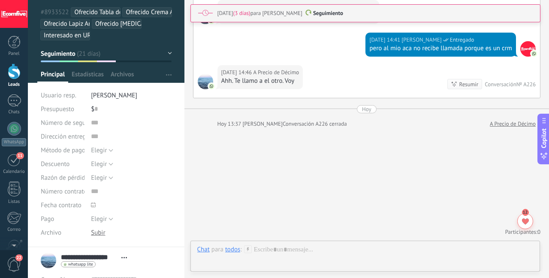
scroll to position [9, 0]
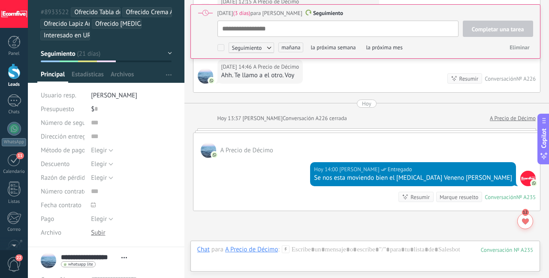
click at [297, 46] on span "mañana" at bounding box center [291, 47] width 25 height 10
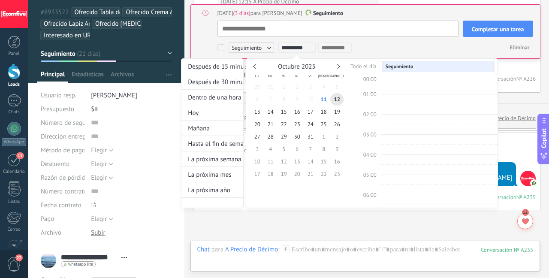
scroll to position [162, 0]
click at [220, 156] on div "La próxima semana" at bounding box center [213, 159] width 62 height 15
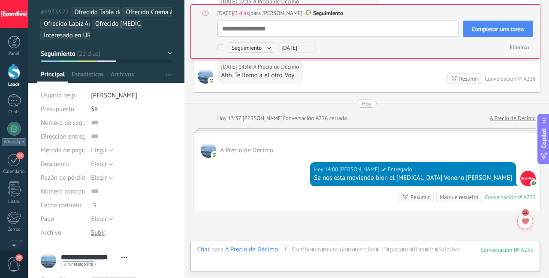
click at [488, 31] on span "Completar una tarea" at bounding box center [498, 29] width 52 height 6
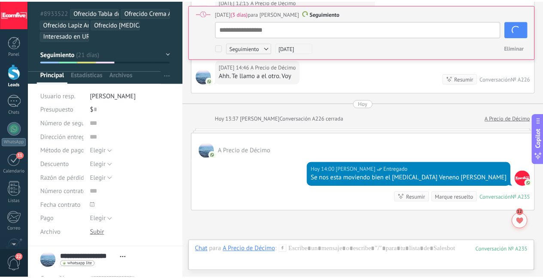
scroll to position [3691, 0]
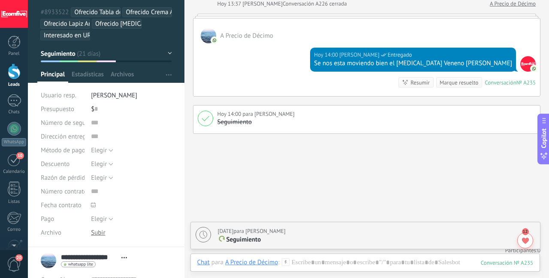
click at [17, 74] on div at bounding box center [14, 72] width 13 height 16
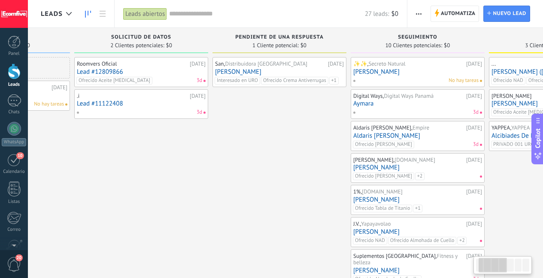
drag, startPoint x: 367, startPoint y: 124, endPoint x: 129, endPoint y: 137, distance: 238.6
click at [129, 137] on div "Roomvers Oficial [DATE] Lead #12809866 Ofrecido Aceite [MEDICAL_DATA] 3d .i [DA…" at bounding box center [141, 223] width 134 height 332
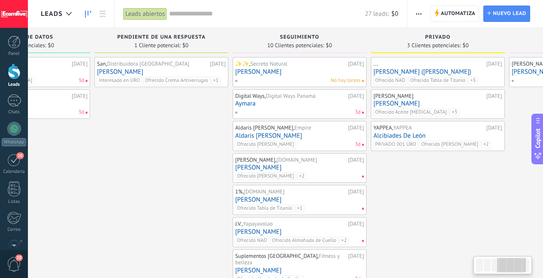
drag, startPoint x: 244, startPoint y: 144, endPoint x: 145, endPoint y: 147, distance: 99.2
click at [146, 147] on div "San, Distribuidora [GEOGRAPHIC_DATA] [DATE] [PERSON_NAME] Interesado en URO Ofr…" at bounding box center [161, 223] width 134 height 332
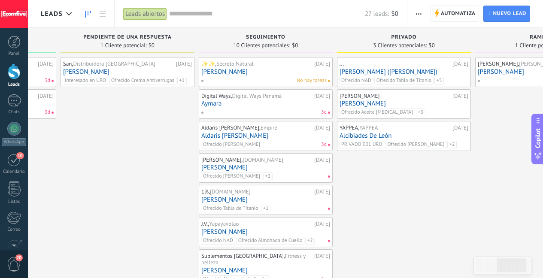
click at [256, 103] on link "Aymara" at bounding box center [265, 103] width 129 height 7
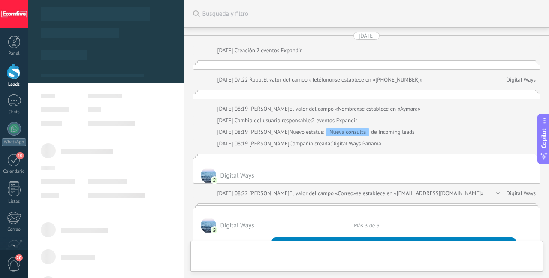
type textarea "***"
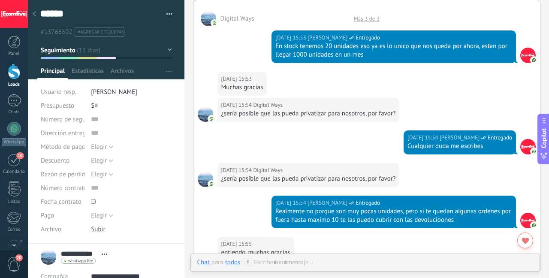
scroll to position [428, 0]
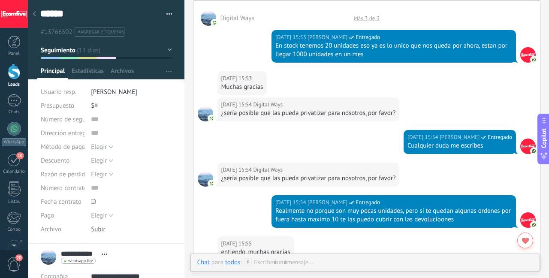
click at [312, 177] on div "¿sería posible que las pueda privatizar para nosotros, por favor?" at bounding box center [308, 178] width 175 height 9
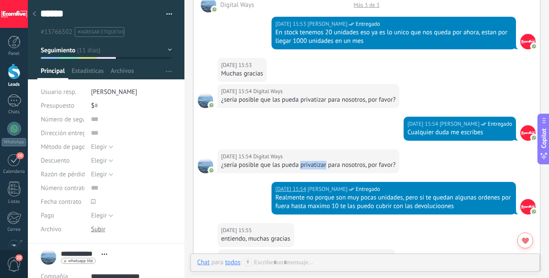
scroll to position [454, 0]
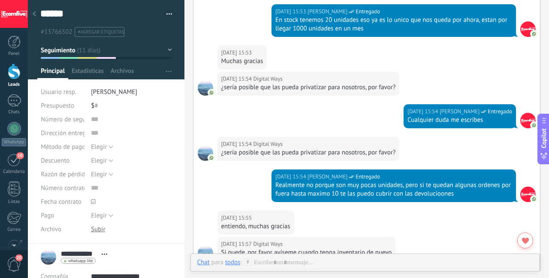
click at [112, 32] on span "#agregar etiquetas" at bounding box center [101, 32] width 46 height 6
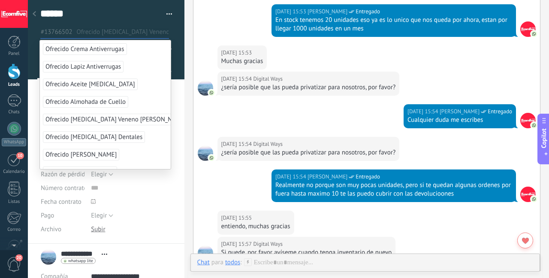
click at [109, 125] on span "Ofrecido [MEDICAL_DATA] Veneno [PERSON_NAME]" at bounding box center [116, 120] width 146 height 12
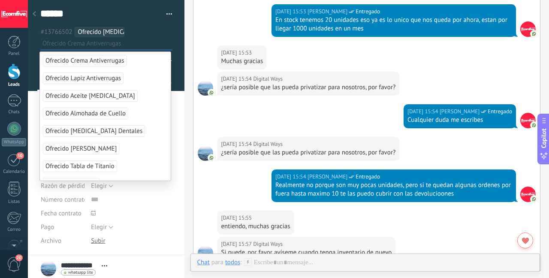
click at [351, 229] on div "22.09.2025 15:55 Digital Ways entiendo, muchas gracias" at bounding box center [367, 224] width 347 height 26
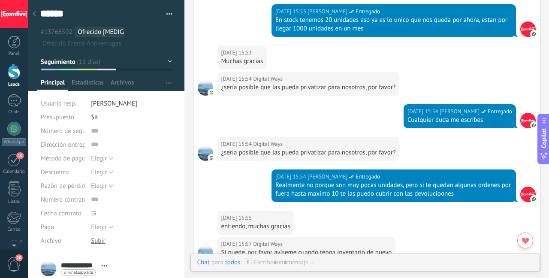
click at [336, 263] on div at bounding box center [365, 271] width 336 height 26
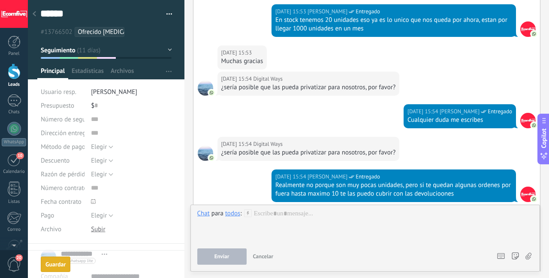
click at [232, 216] on div "todos" at bounding box center [232, 213] width 15 height 8
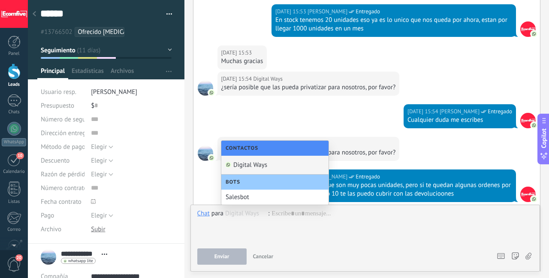
click at [249, 168] on div "Digital Ways" at bounding box center [274, 165] width 107 height 19
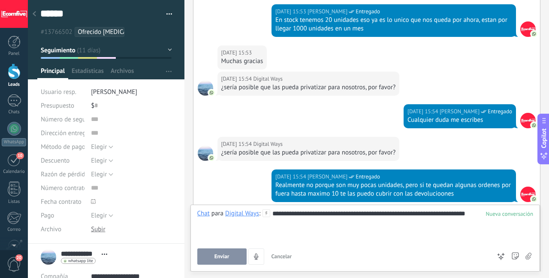
click at [236, 259] on button "Enviar" at bounding box center [221, 257] width 49 height 16
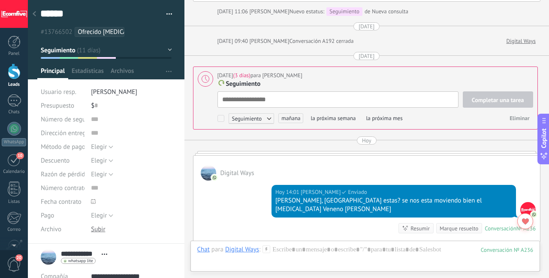
scroll to position [9, 0]
click at [292, 117] on span "mañana" at bounding box center [291, 118] width 25 height 10
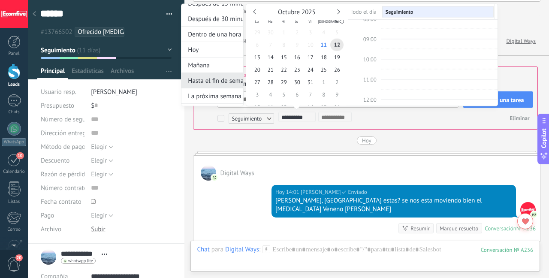
scroll to position [19, 0]
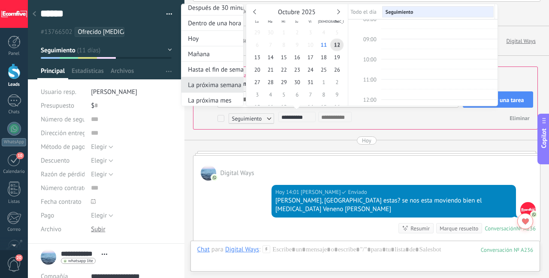
click at [214, 88] on div "La próxima semana" at bounding box center [213, 84] width 62 height 15
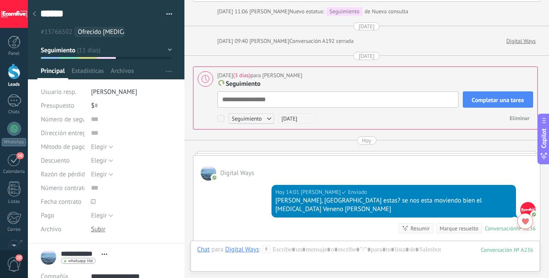
click at [494, 97] on span "Completar una tarea" at bounding box center [498, 100] width 52 height 6
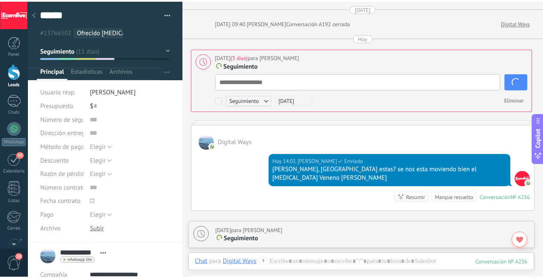
scroll to position [950, 0]
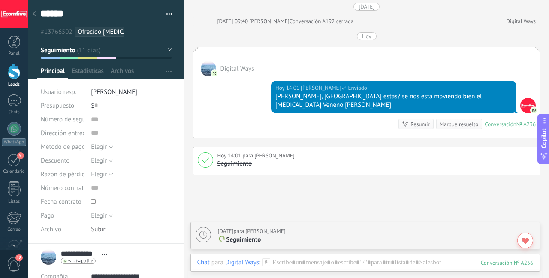
click at [10, 81] on link "Leads" at bounding box center [14, 76] width 28 height 24
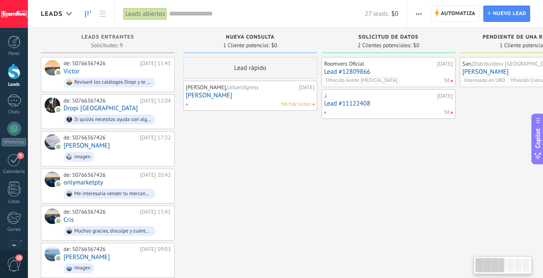
click at [384, 184] on div "Roomvers Oficial [DATE] Lead #12809866 Ofrecido Aceite [MEDICAL_DATA] 3d .i [DA…" at bounding box center [388, 223] width 134 height 332
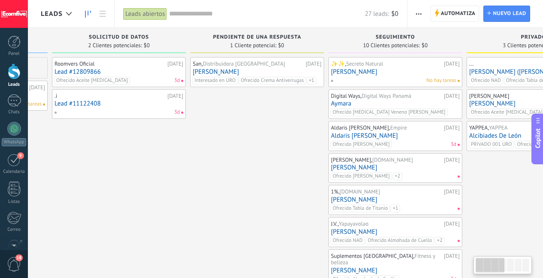
drag, startPoint x: 407, startPoint y: 180, endPoint x: 140, endPoint y: 182, distance: 267.4
click at [140, 182] on div "Roomvers Oficial [DATE] Lead #12809866 Ofrecido Aceite [MEDICAL_DATA] 3d .i [DA…" at bounding box center [119, 223] width 134 height 332
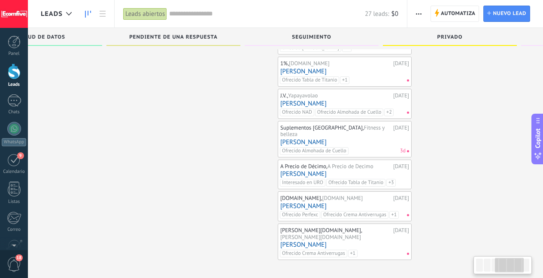
scroll to position [0, 353]
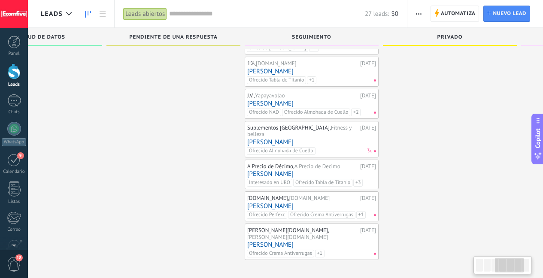
drag, startPoint x: 490, startPoint y: 168, endPoint x: 418, endPoint y: 166, distance: 72.1
click at [418, 166] on div "... 11.09.2025 Isabella Garcia (Luis Camilo) Ofrecido NAD Ofrecido Tabla de Tit…" at bounding box center [450, 95] width 134 height 332
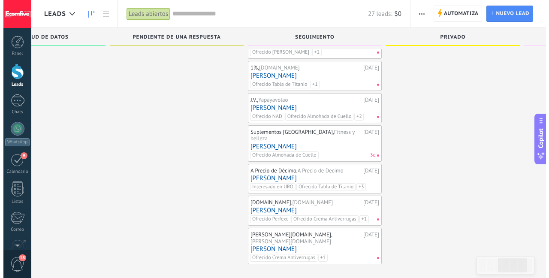
scroll to position [128, 0]
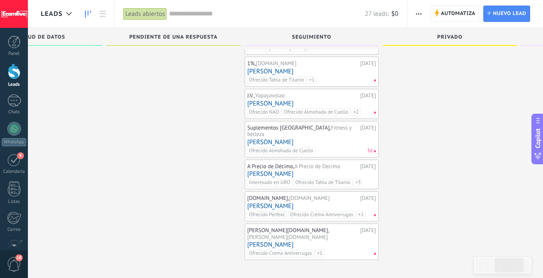
click at [321, 203] on link "[PERSON_NAME]" at bounding box center [311, 206] width 129 height 7
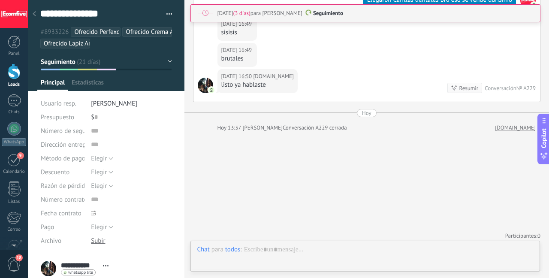
scroll to position [9, 0]
click at [145, 43] on ul "#8933226 Ofrecido Perfexc Ofrecido Crema Antiverrugas Ofrecido Lapiz Antiverrug…" at bounding box center [106, 37] width 134 height 23
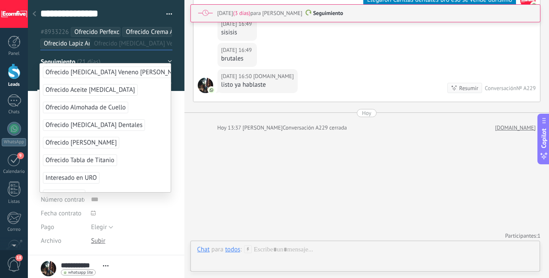
click at [382, 69] on div "09.10.2025 16:50 Manitop.com listo ya hablaste Resumir Resumir Conversación № A…" at bounding box center [367, 85] width 347 height 33
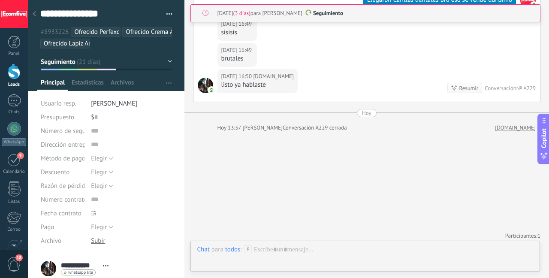
scroll to position [3153, 0]
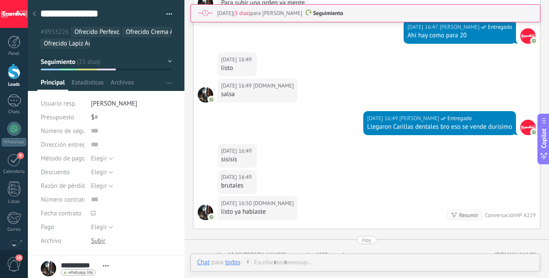
click at [149, 44] on ul "#8933226 Ofrecido Perfexc Ofrecido Crema Antiverrugas Ofrecido Lapiz Antiverrug…" at bounding box center [106, 37] width 134 height 23
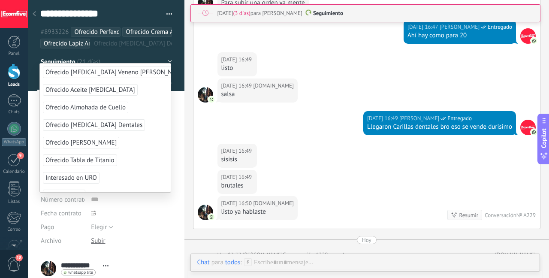
click at [102, 127] on span "Ofrecido [MEDICAL_DATA] Dentales" at bounding box center [94, 125] width 102 height 12
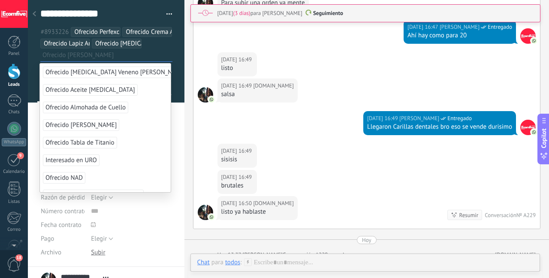
click at [363, 151] on div "09.10.2025 16:49 Manitop.com sisisis" at bounding box center [367, 157] width 347 height 26
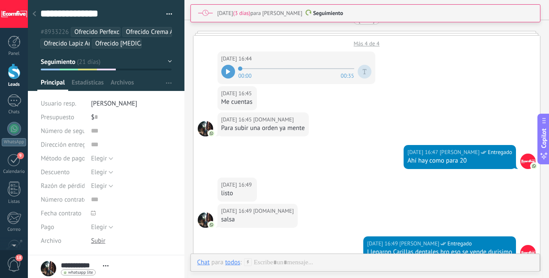
scroll to position [2991, 0]
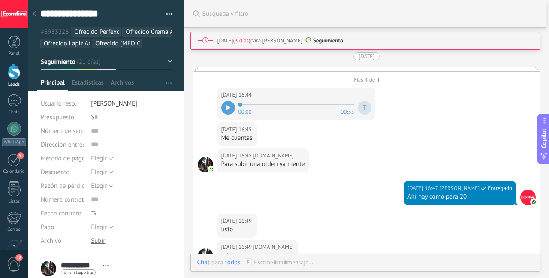
click at [312, 43] on span at bounding box center [309, 40] width 8 height 6
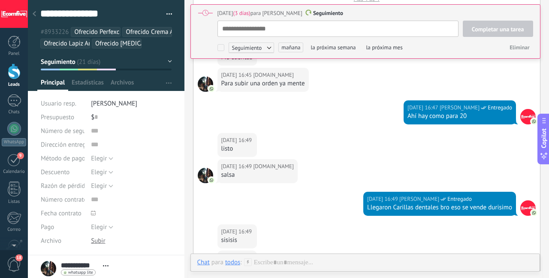
click at [291, 46] on span "mañana" at bounding box center [291, 47] width 25 height 10
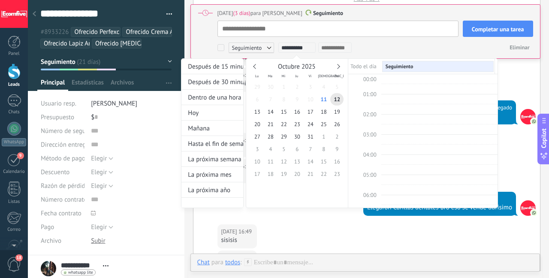
scroll to position [162, 0]
click at [226, 162] on div "La próxima semana" at bounding box center [213, 159] width 62 height 15
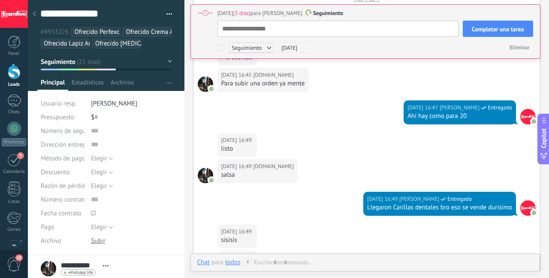
click at [482, 31] on span "Completar una tarea" at bounding box center [498, 29] width 52 height 6
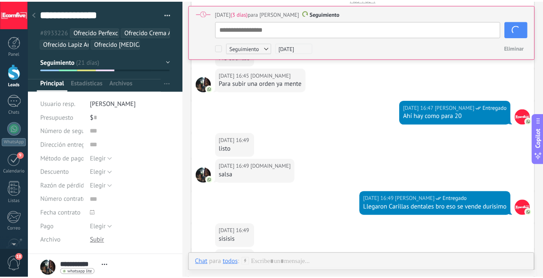
scroll to position [3119, 0]
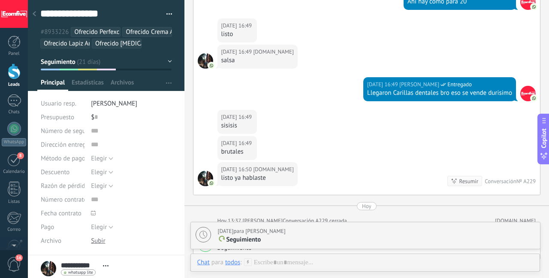
click at [25, 73] on link "Leads" at bounding box center [14, 76] width 28 height 24
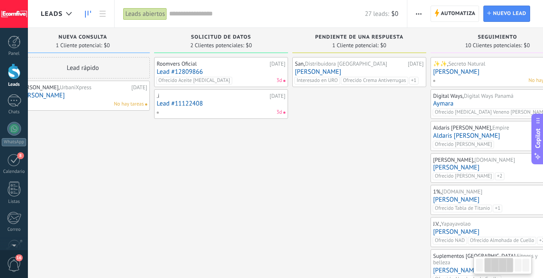
drag, startPoint x: 439, startPoint y: 181, endPoint x: 271, endPoint y: 177, distance: 167.8
click at [271, 179] on div "Roomvers Oficial [DATE] Lead #12809866 Ofrecido Aceite [MEDICAL_DATA] 3d .i [DA…" at bounding box center [221, 223] width 134 height 332
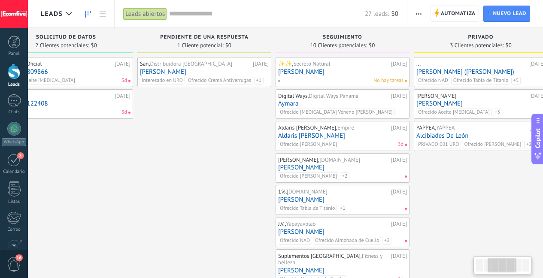
drag, startPoint x: 336, startPoint y: 172, endPoint x: 185, endPoint y: 173, distance: 151.5
click at [182, 176] on div "San, Distribuidora [GEOGRAPHIC_DATA] [DATE] [PERSON_NAME] Interesado en URO Ofr…" at bounding box center [204, 223] width 134 height 332
drag, startPoint x: 450, startPoint y: 172, endPoint x: 452, endPoint y: 198, distance: 25.8
click at [452, 198] on div "... 11.09.2025 Isabella Garcia (Luis Camilo) Ofrecido NAD Ofrecido Tabla de Tit…" at bounding box center [482, 223] width 134 height 332
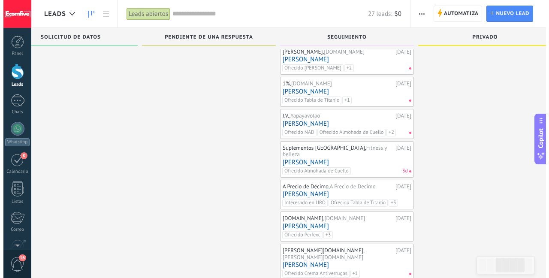
scroll to position [128, 0]
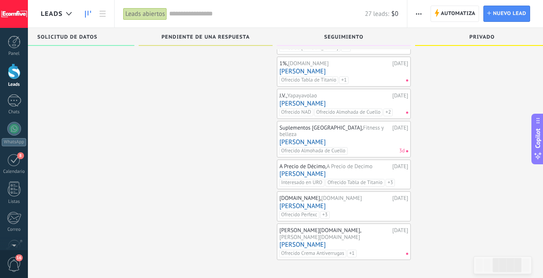
click at [359, 227] on div "Danaly.shop, danaly.shop" at bounding box center [334, 233] width 111 height 13
click at [317, 241] on link "[PERSON_NAME]" at bounding box center [343, 244] width 129 height 7
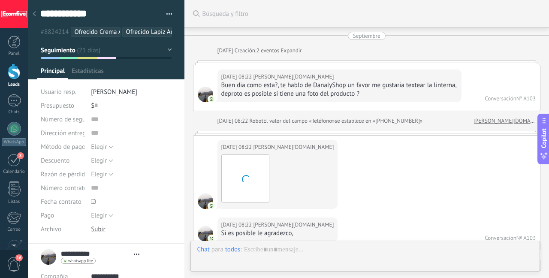
type textarea "***"
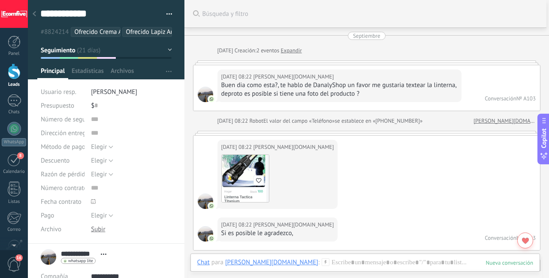
click at [322, 256] on div "Chat Correo Nota Tarea Chat para Danaly.shop : Enviar Cancelar Rastrear clics e…" at bounding box center [366, 269] width 350 height 31
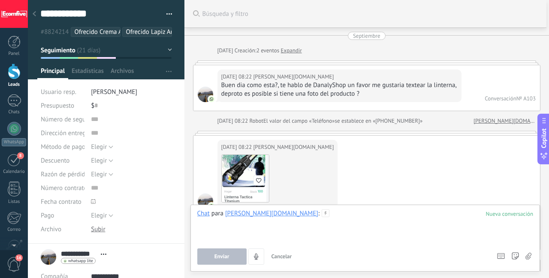
click at [326, 215] on div at bounding box center [365, 225] width 336 height 33
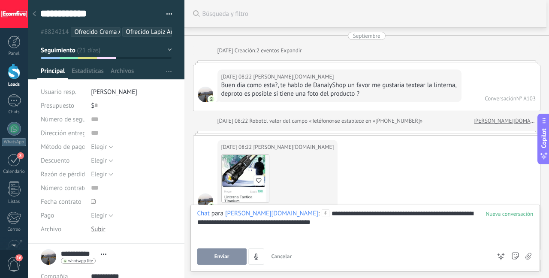
click at [236, 255] on button "Enviar" at bounding box center [221, 257] width 49 height 16
type textarea "**********"
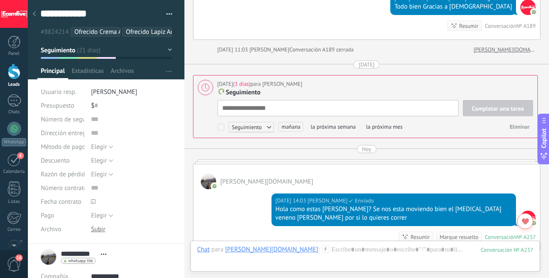
scroll to position [9, 0]
click at [285, 122] on span "mañana" at bounding box center [291, 127] width 25 height 10
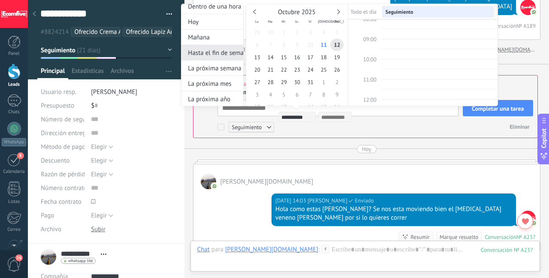
scroll to position [39, 0]
click at [231, 69] on div "La próxima semana" at bounding box center [213, 67] width 62 height 15
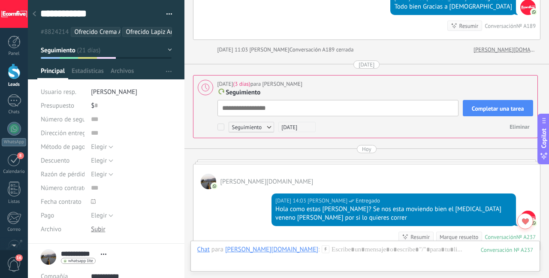
click at [482, 106] on span "Completar una tarea" at bounding box center [498, 109] width 52 height 6
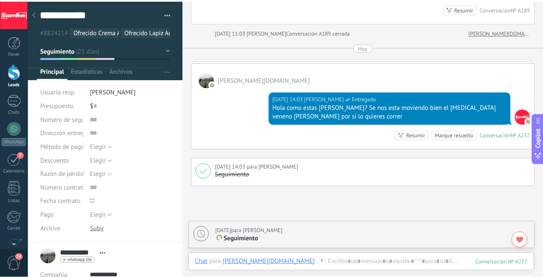
scroll to position [1755, 0]
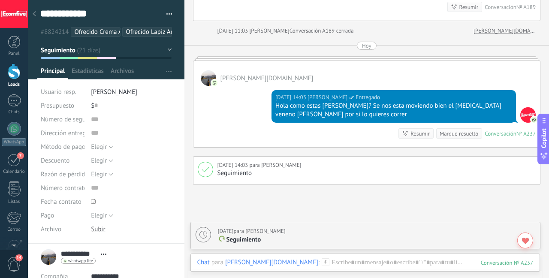
click at [19, 76] on div at bounding box center [14, 72] width 13 height 16
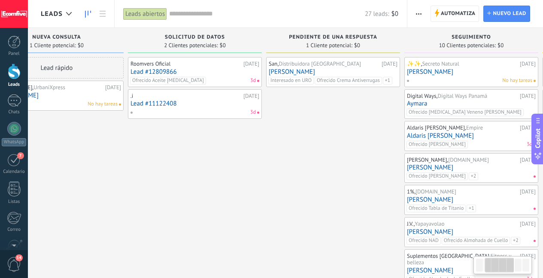
drag, startPoint x: 416, startPoint y: 151, endPoint x: 291, endPoint y: 162, distance: 126.2
click at [274, 164] on div "San, Distribuidora [GEOGRAPHIC_DATA] [DATE] [PERSON_NAME] Interesado en URO Ofr…" at bounding box center [333, 223] width 134 height 332
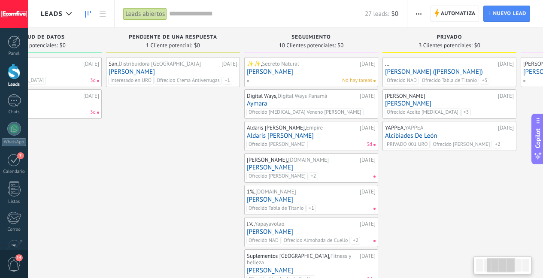
drag, startPoint x: 335, startPoint y: 169, endPoint x: 158, endPoint y: 182, distance: 176.9
click at [158, 182] on div "San, Distribuidora [GEOGRAPHIC_DATA] [DATE] [PERSON_NAME] Interesado en URO Ofr…" at bounding box center [173, 223] width 134 height 332
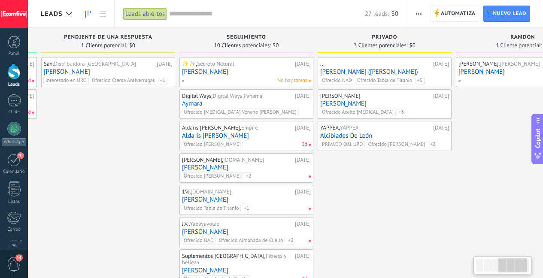
scroll to position [0, 437]
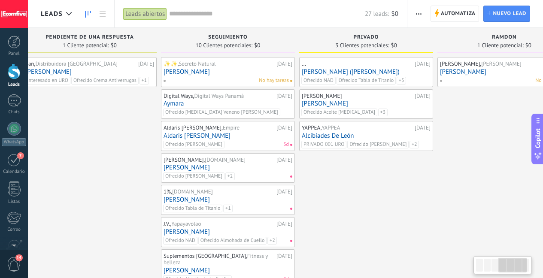
drag, startPoint x: 393, startPoint y: 182, endPoint x: 358, endPoint y: 185, distance: 35.3
click at [358, 185] on div "... 11.09.2025 Isabella Garcia (Luis Camilo) Ofrecido NAD Ofrecido Tabla de Tit…" at bounding box center [366, 223] width 134 height 332
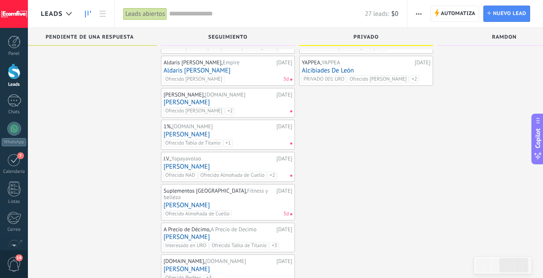
scroll to position [65, 0]
click at [327, 190] on div "... 11.09.2025 Isabella Garcia (Luis Camilo) Ofrecido NAD Ofrecido Tabla de Tit…" at bounding box center [366, 158] width 134 height 332
